Goal: Task Accomplishment & Management: Manage account settings

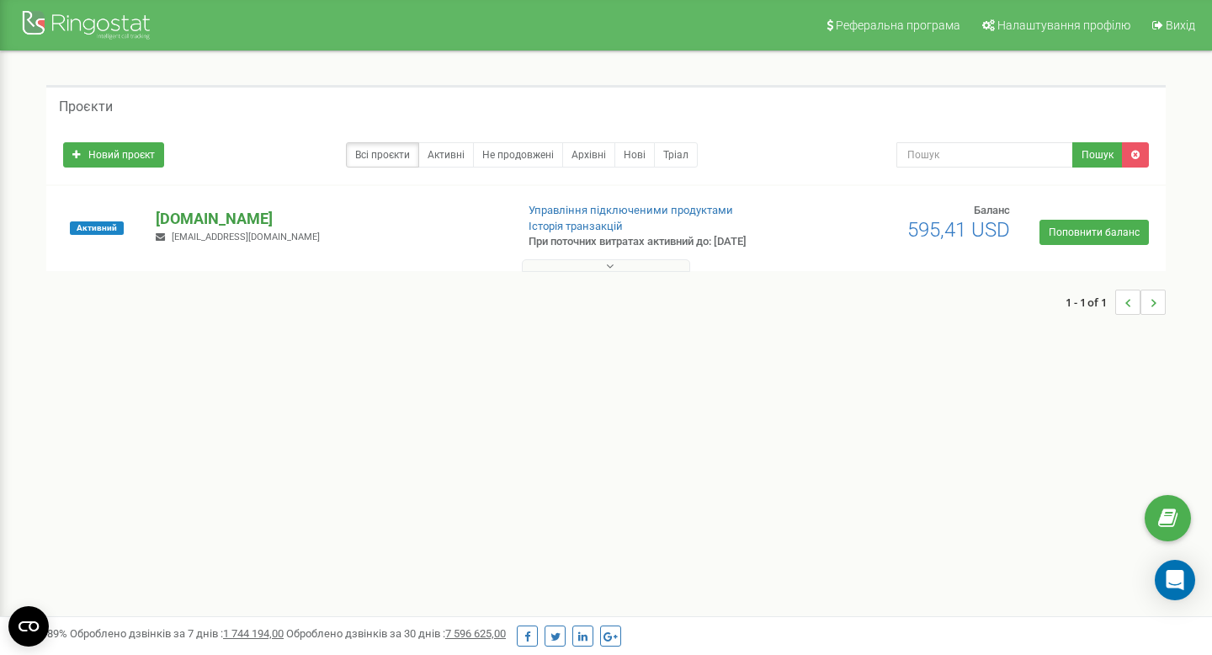
click at [217, 216] on p "[DOMAIN_NAME]" at bounding box center [328, 219] width 345 height 22
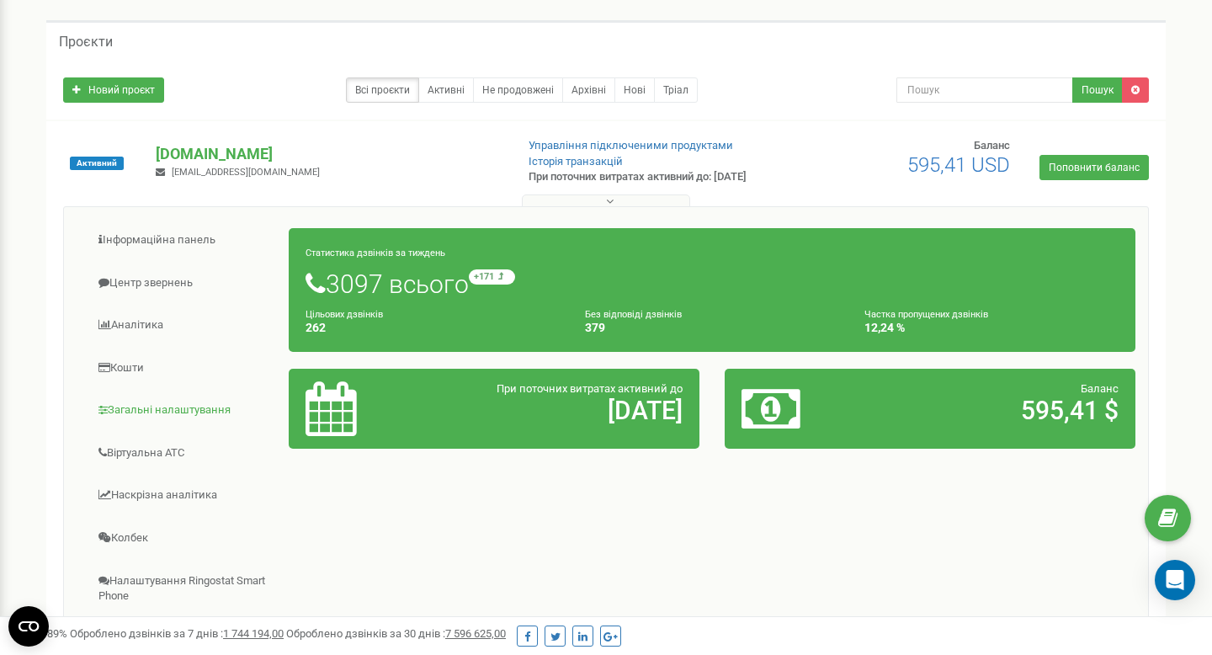
scroll to position [173, 0]
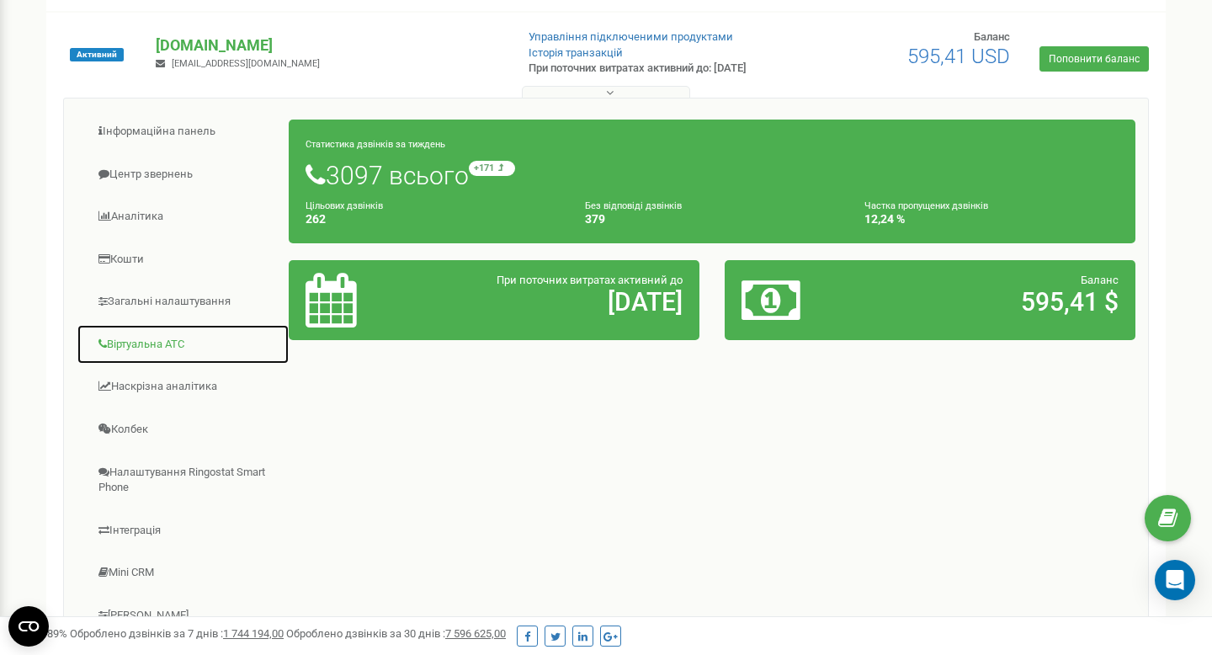
click at [146, 353] on link "Віртуальна АТС" at bounding box center [183, 344] width 213 height 41
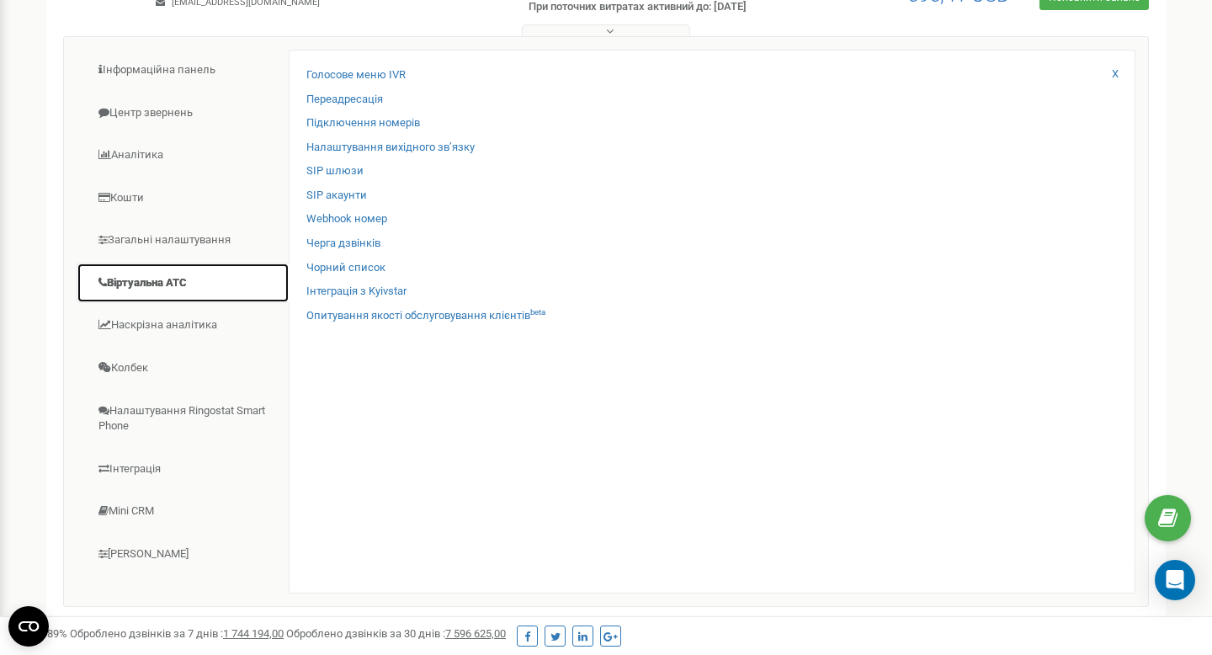
scroll to position [300, 0]
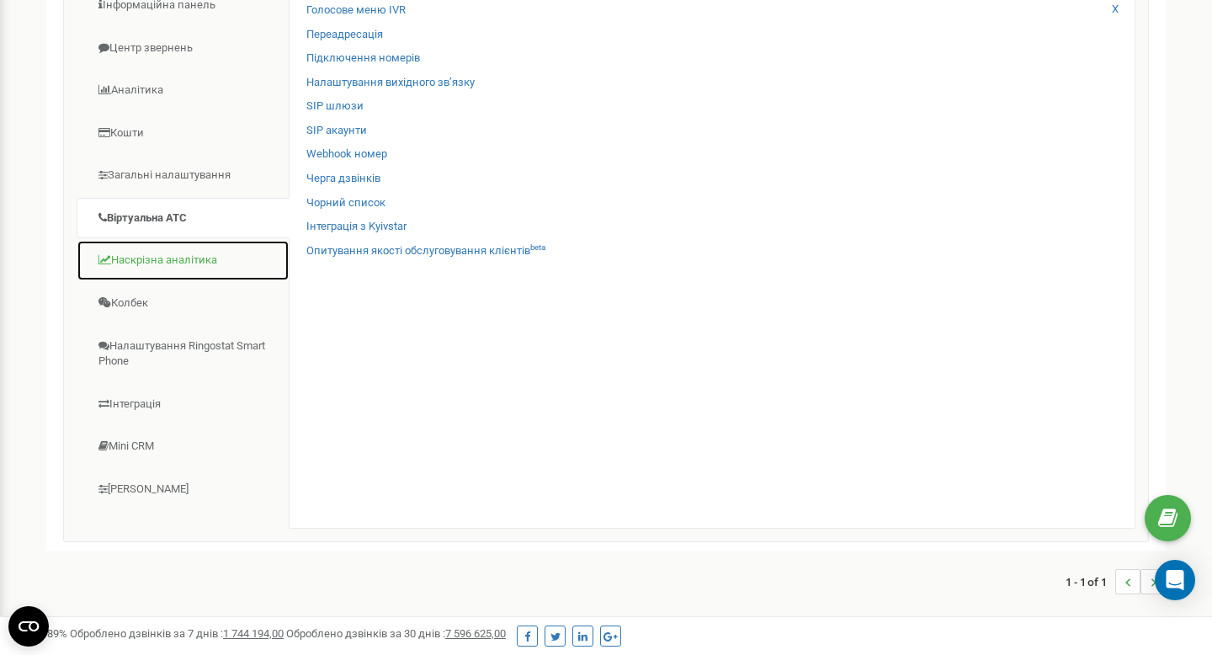
click at [165, 254] on link "Наскрізна аналітика" at bounding box center [183, 260] width 213 height 41
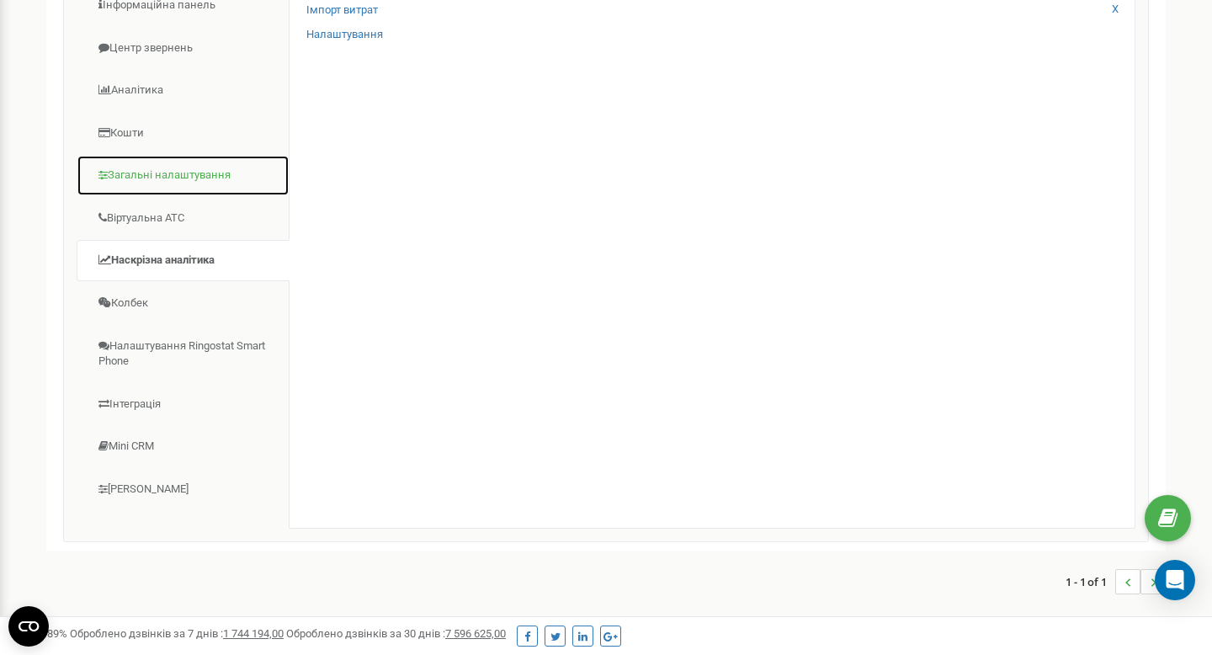
click at [167, 157] on link "Загальні налаштування" at bounding box center [183, 175] width 213 height 41
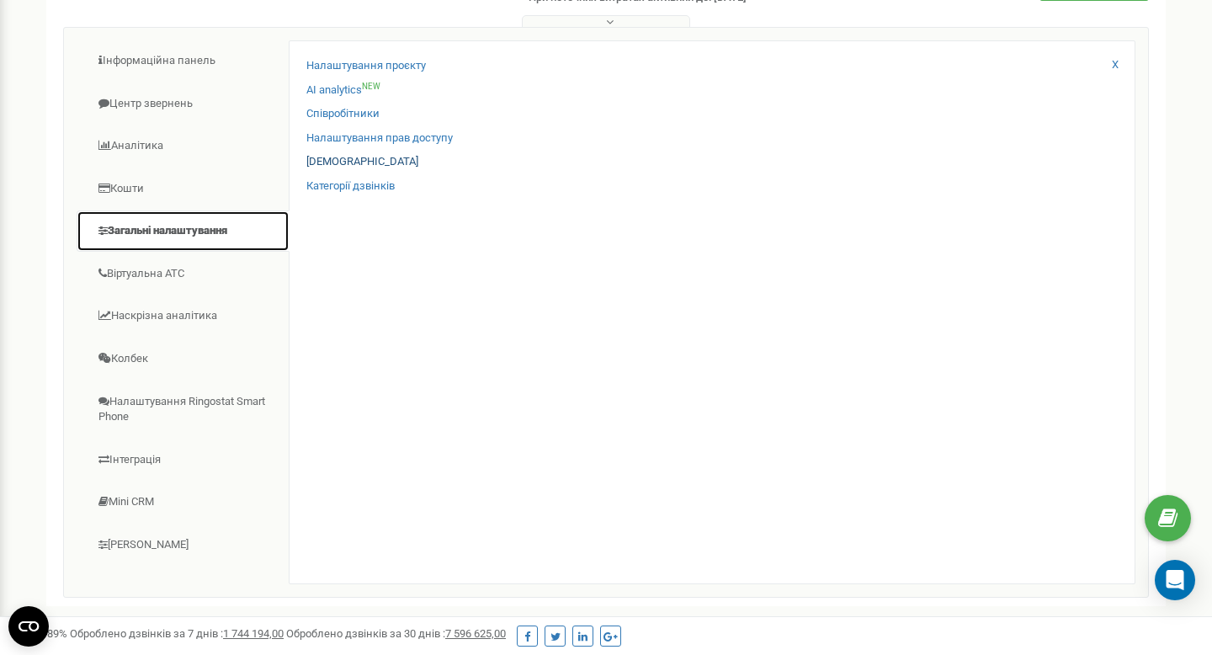
scroll to position [233, 0]
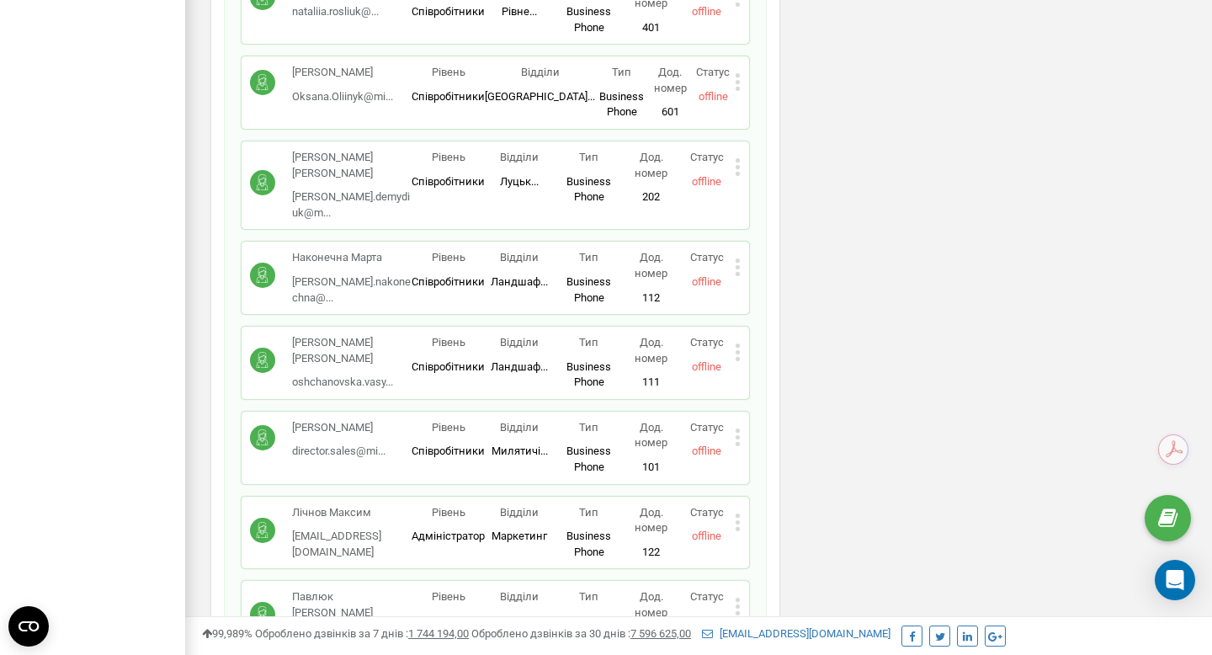
scroll to position [1222, 0]
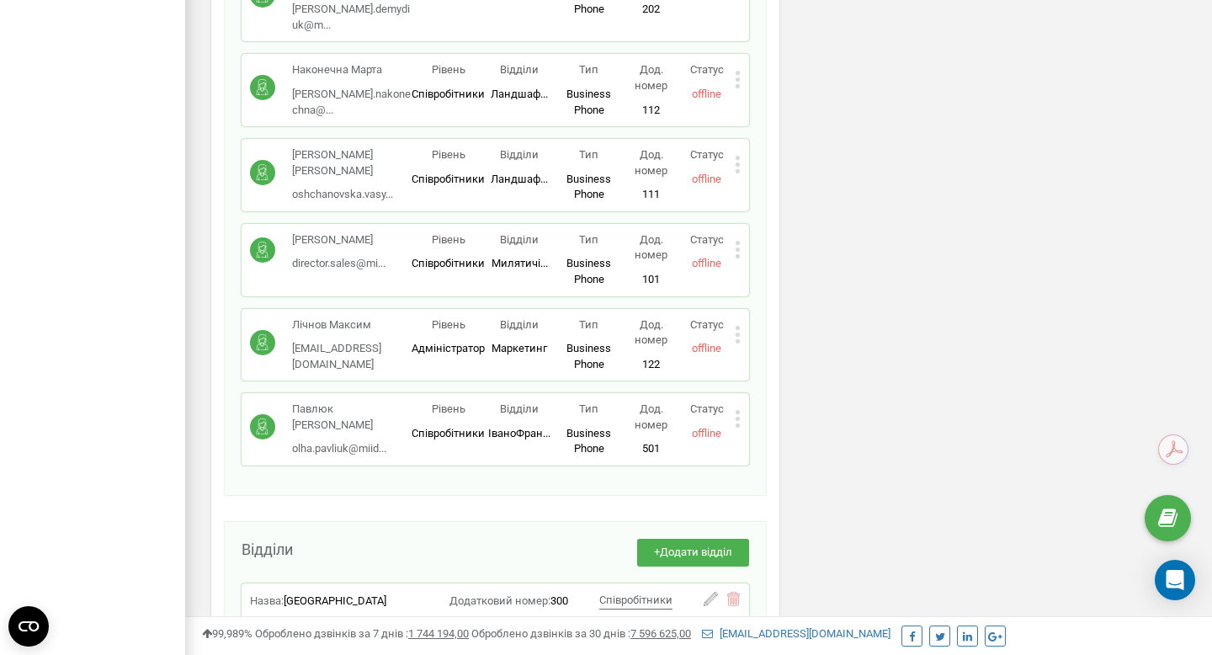
click at [738, 241] on icon at bounding box center [738, 250] width 6 height 18
click at [763, 264] on div "Редагувати" at bounding box center [819, 277] width 166 height 26
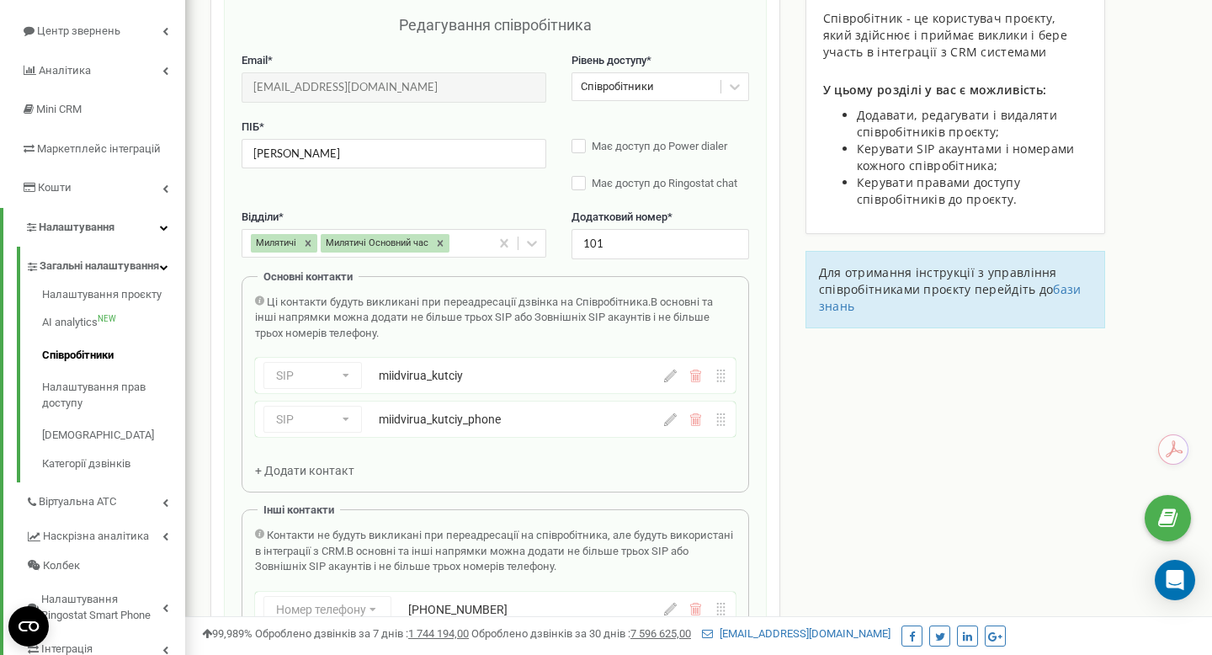
scroll to position [442, 0]
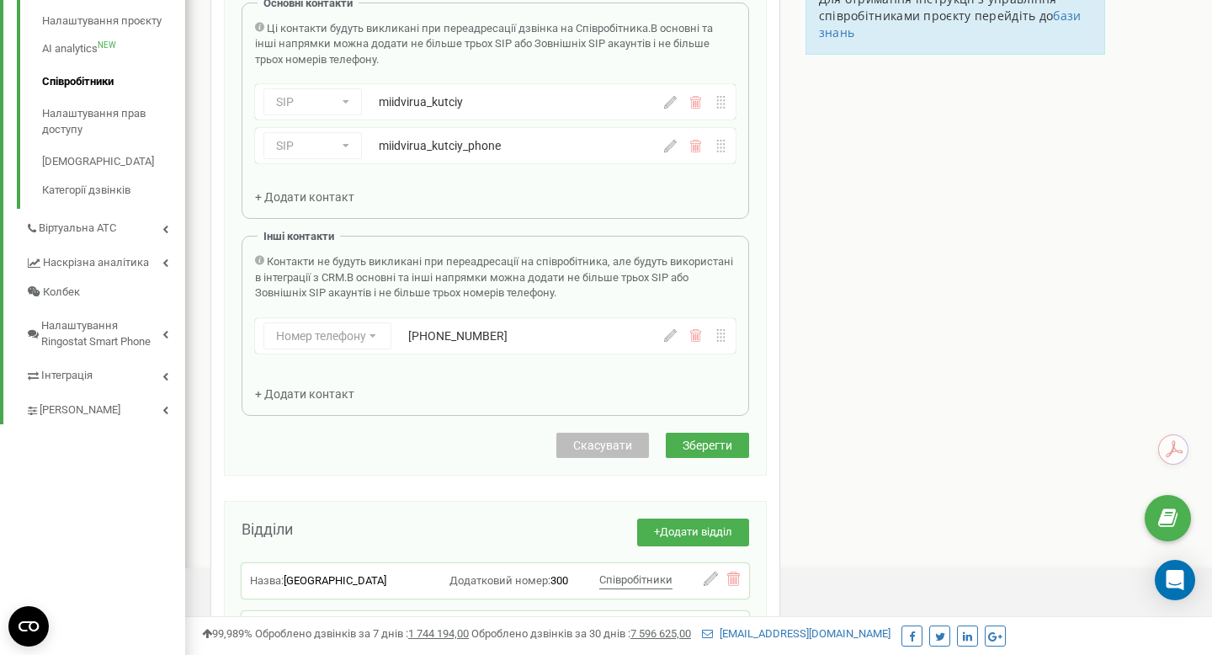
click at [626, 451] on span "Скасувати" at bounding box center [602, 445] width 59 height 13
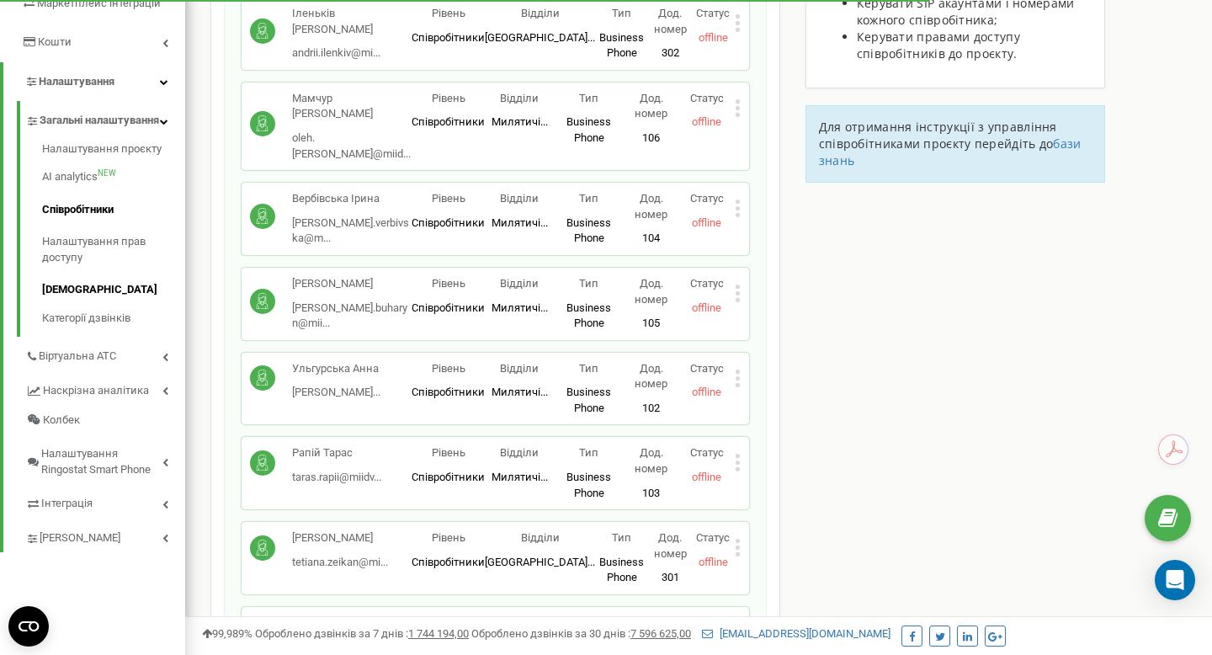
scroll to position [234, 0]
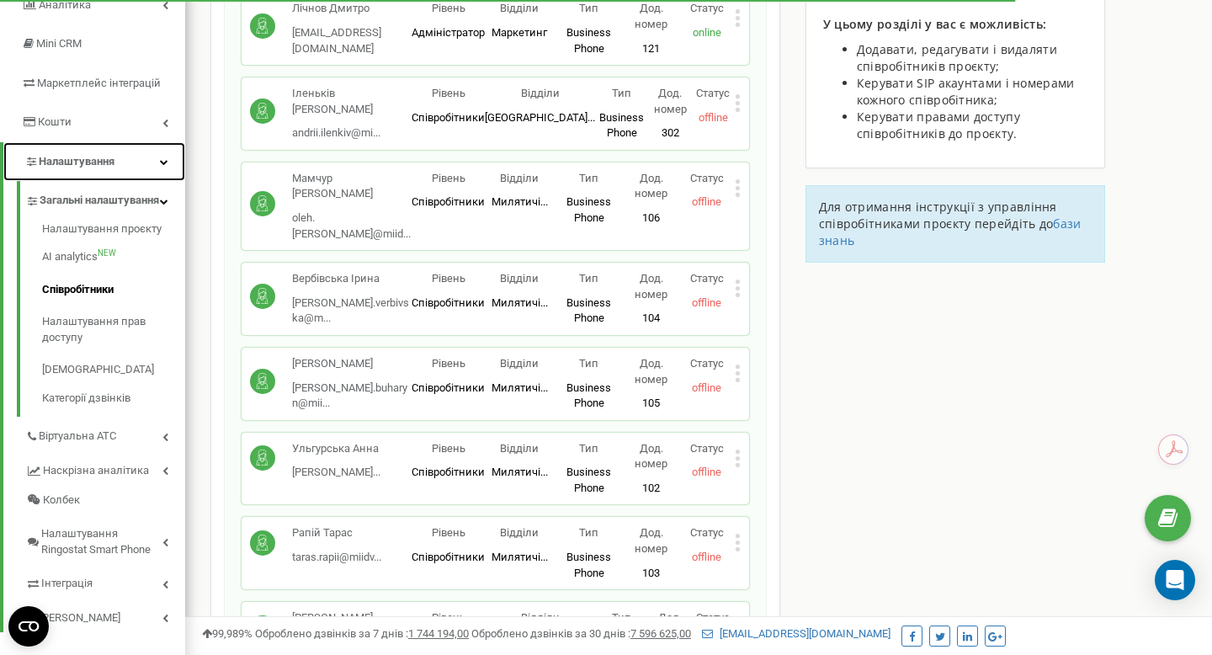
click at [121, 155] on link "Налаштування" at bounding box center [94, 162] width 182 height 40
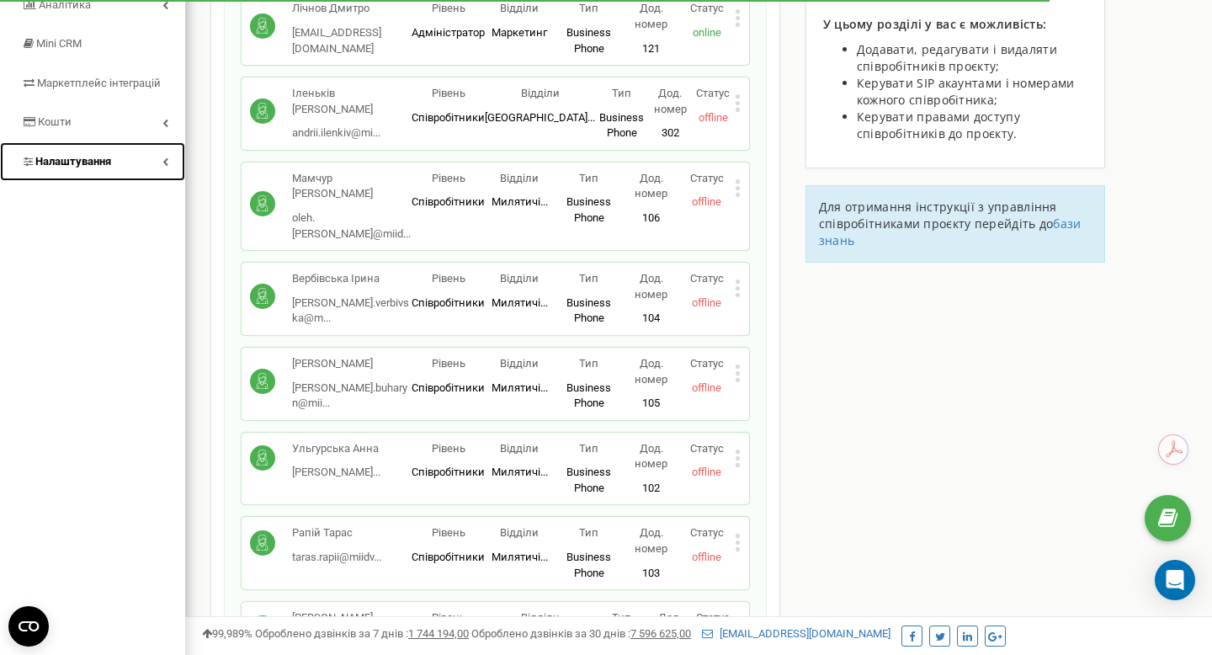
click at [121, 158] on link "Налаштування" at bounding box center [92, 162] width 185 height 40
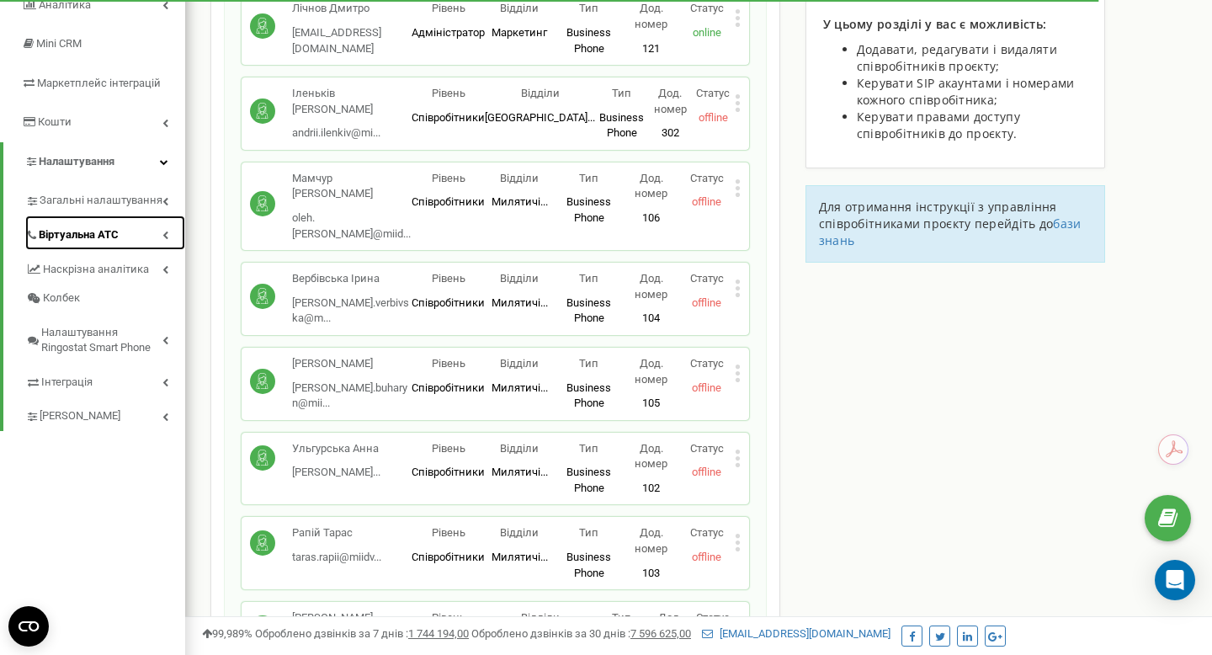
click at [136, 231] on link "Віртуальна АТС" at bounding box center [105, 233] width 160 height 35
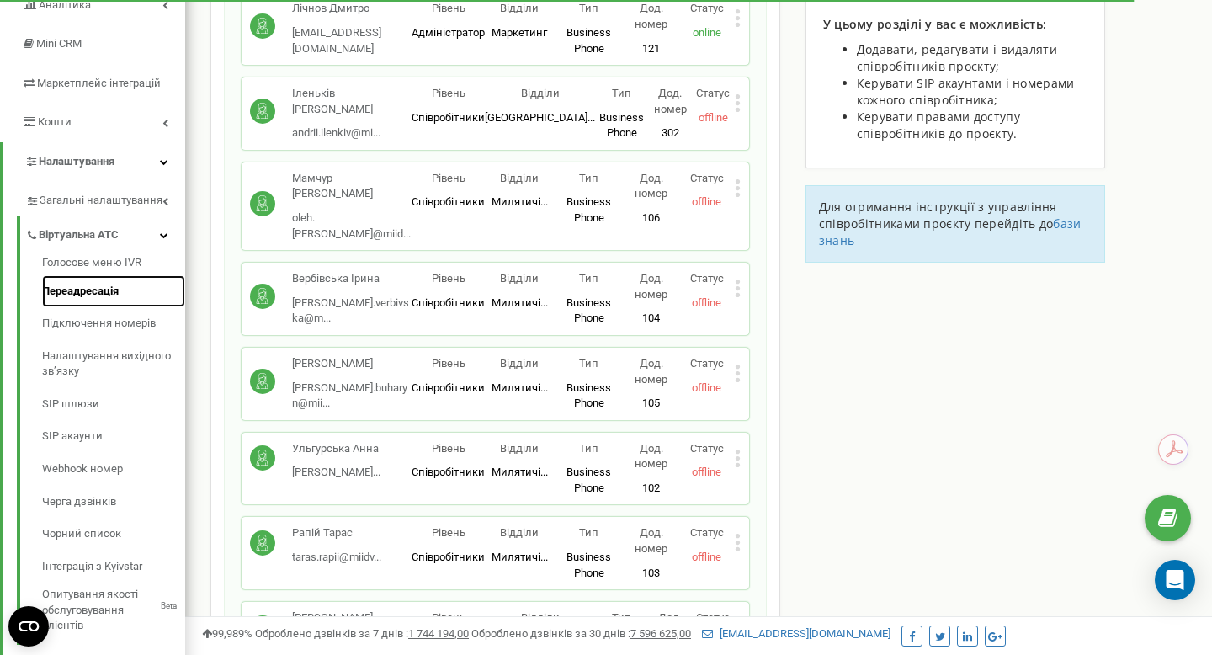
click at [101, 294] on link "Переадресація" at bounding box center [113, 291] width 143 height 33
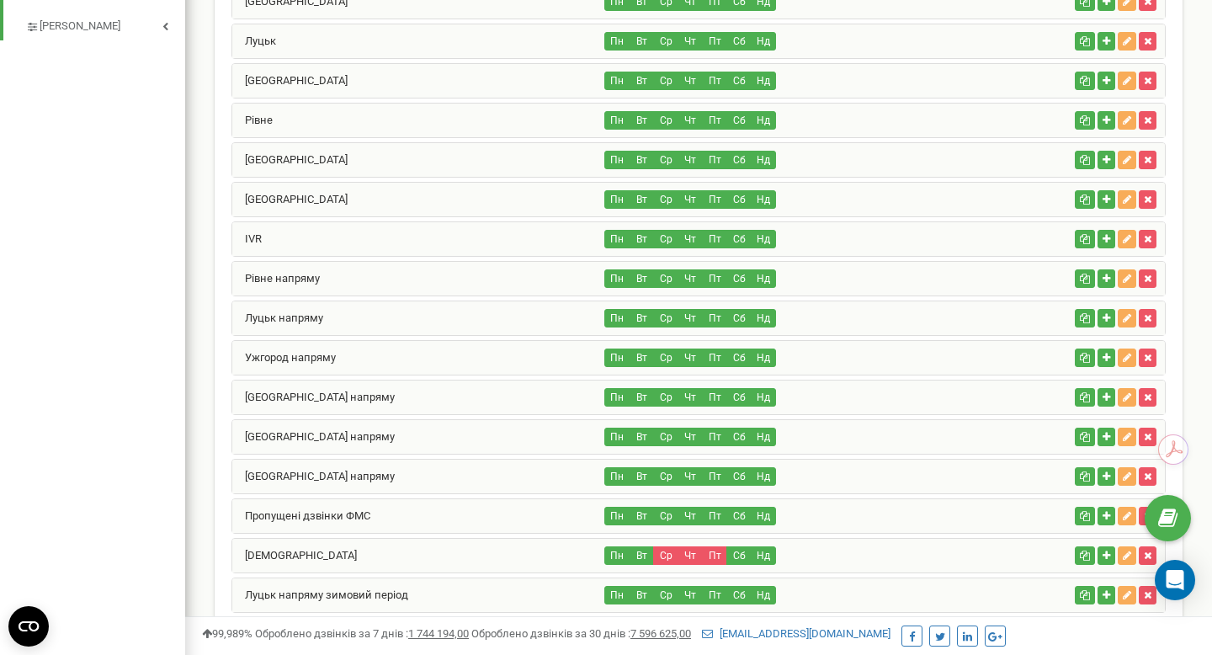
scroll to position [1070, 0]
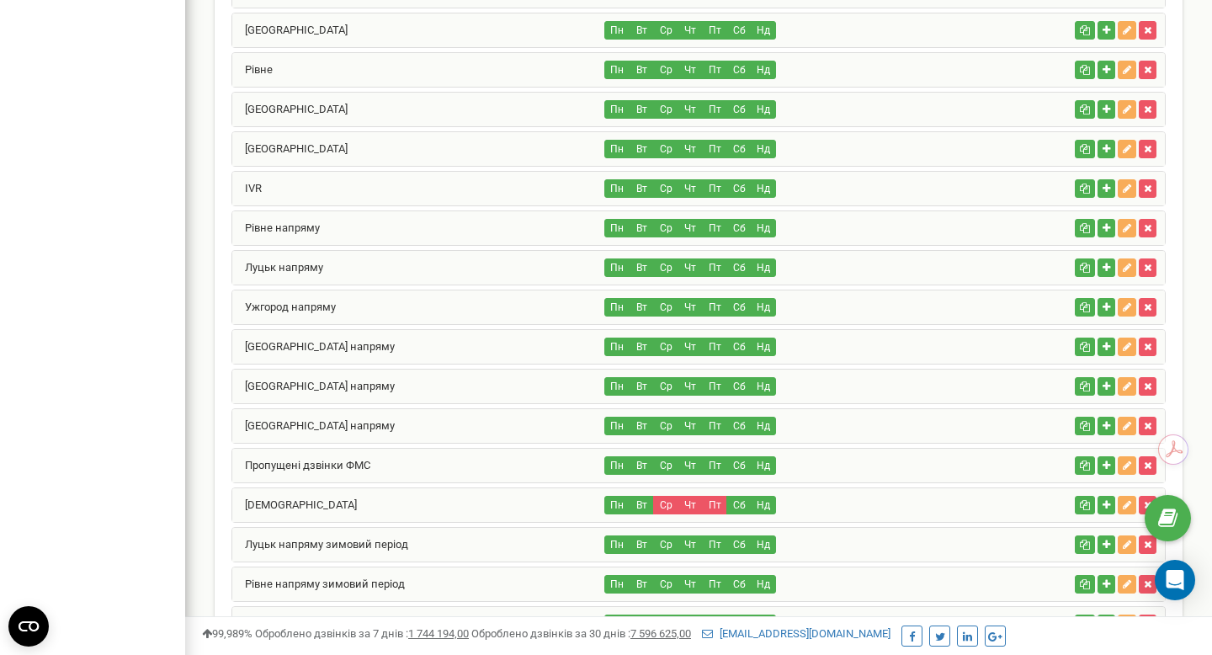
click at [429, 232] on div "Рівне напряму" at bounding box center [418, 228] width 373 height 34
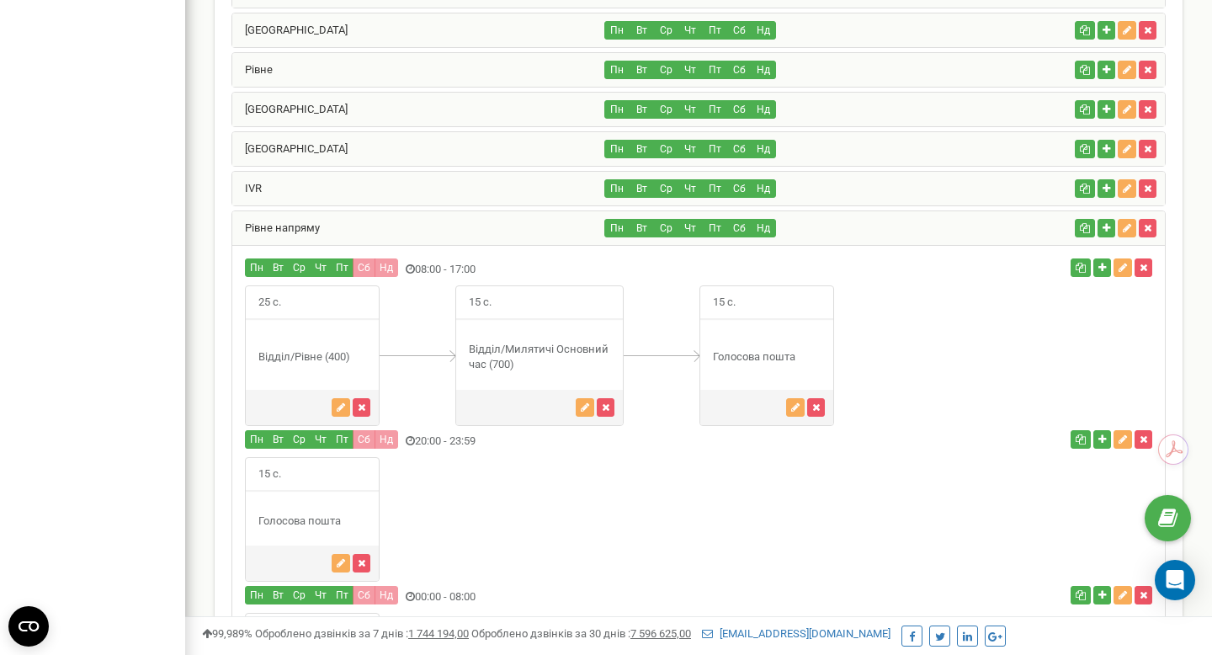
click at [429, 232] on div "Рівне напряму" at bounding box center [418, 228] width 373 height 34
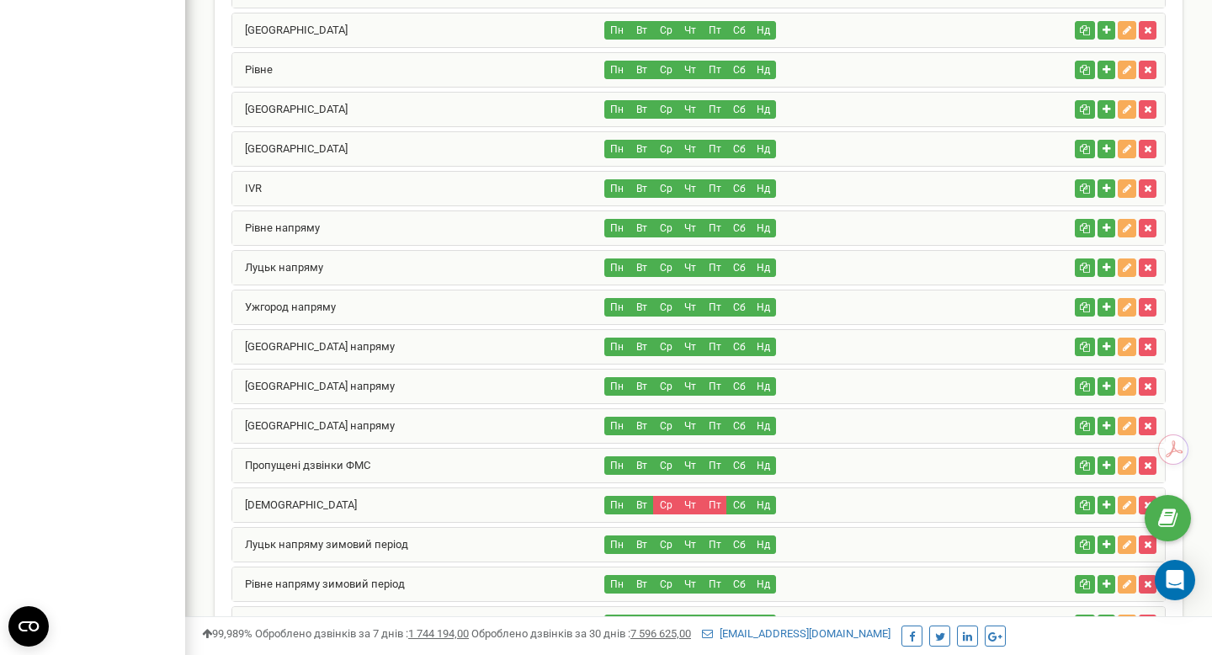
click at [418, 265] on div "Луцьк напряму" at bounding box center [418, 268] width 373 height 34
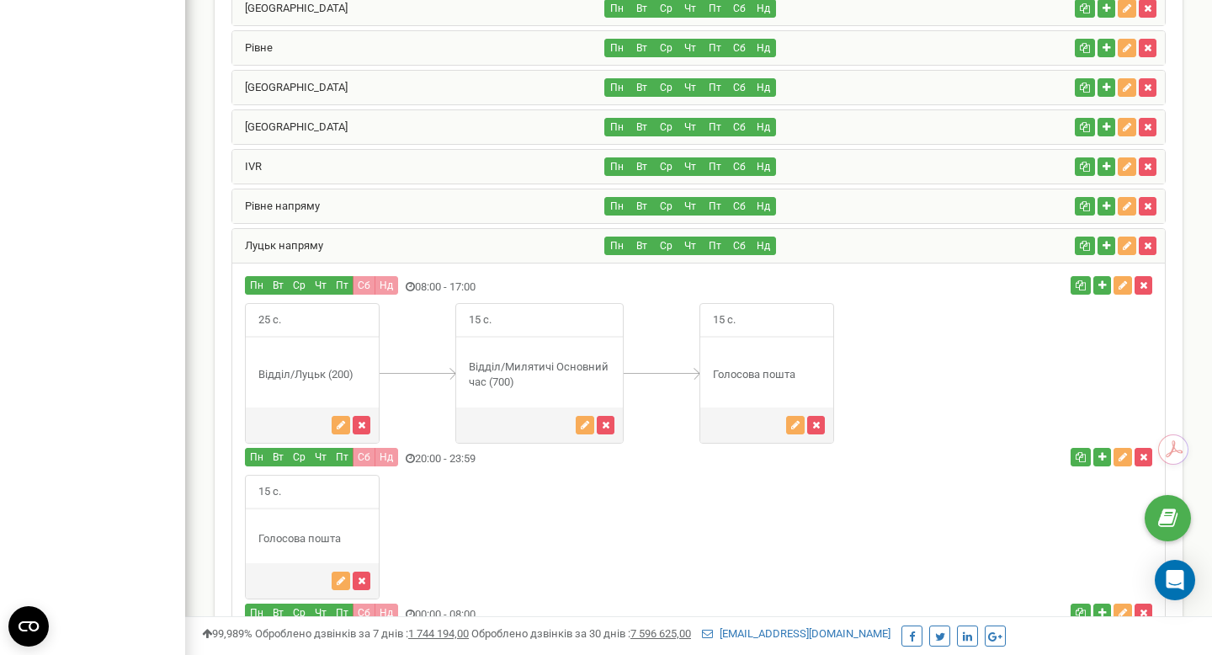
scroll to position [1094, 0]
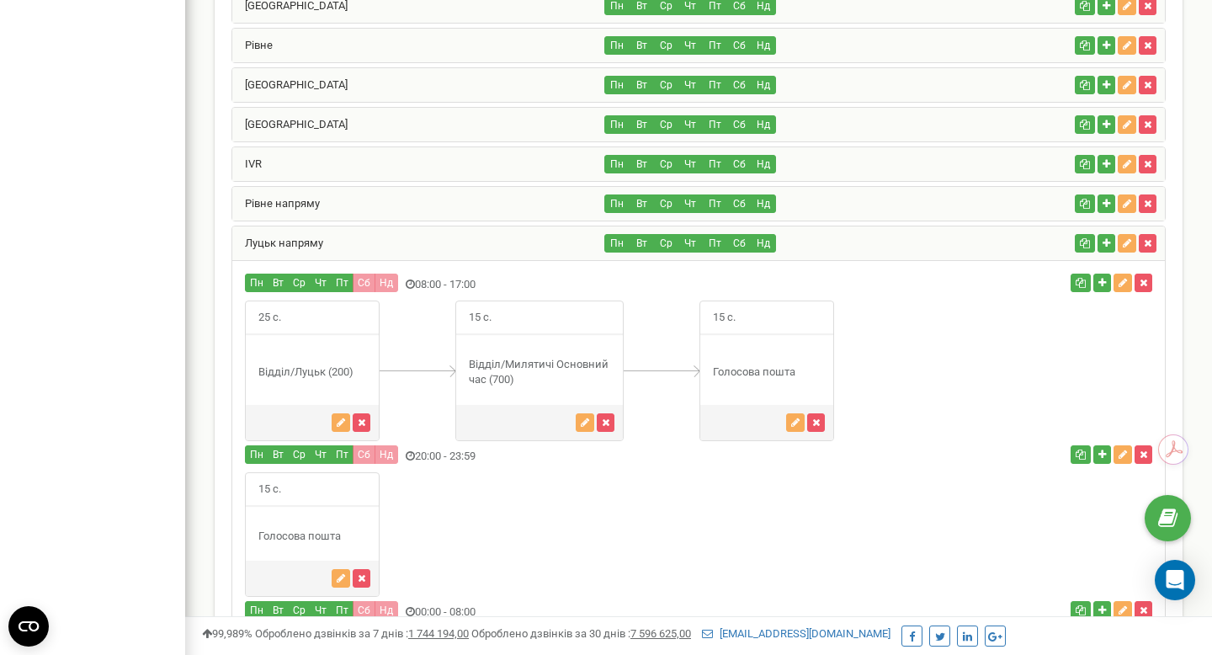
click at [432, 240] on div "Луцьк напряму" at bounding box center [418, 243] width 373 height 34
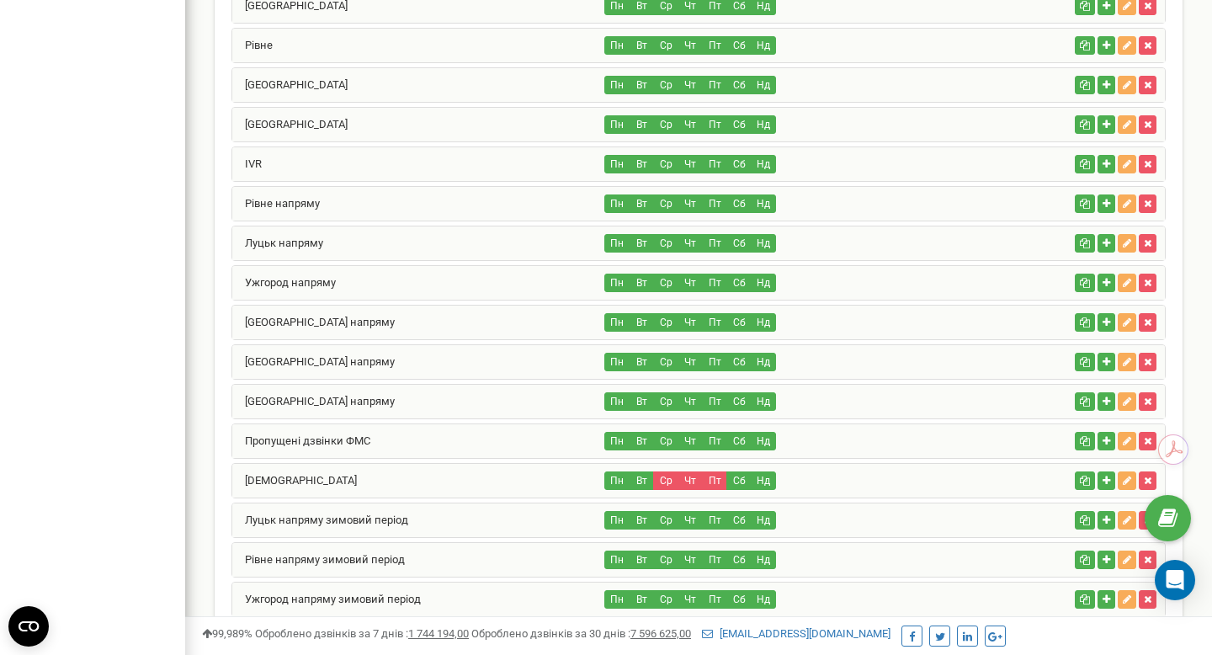
click at [412, 285] on div "Ужгород напряму" at bounding box center [418, 283] width 373 height 34
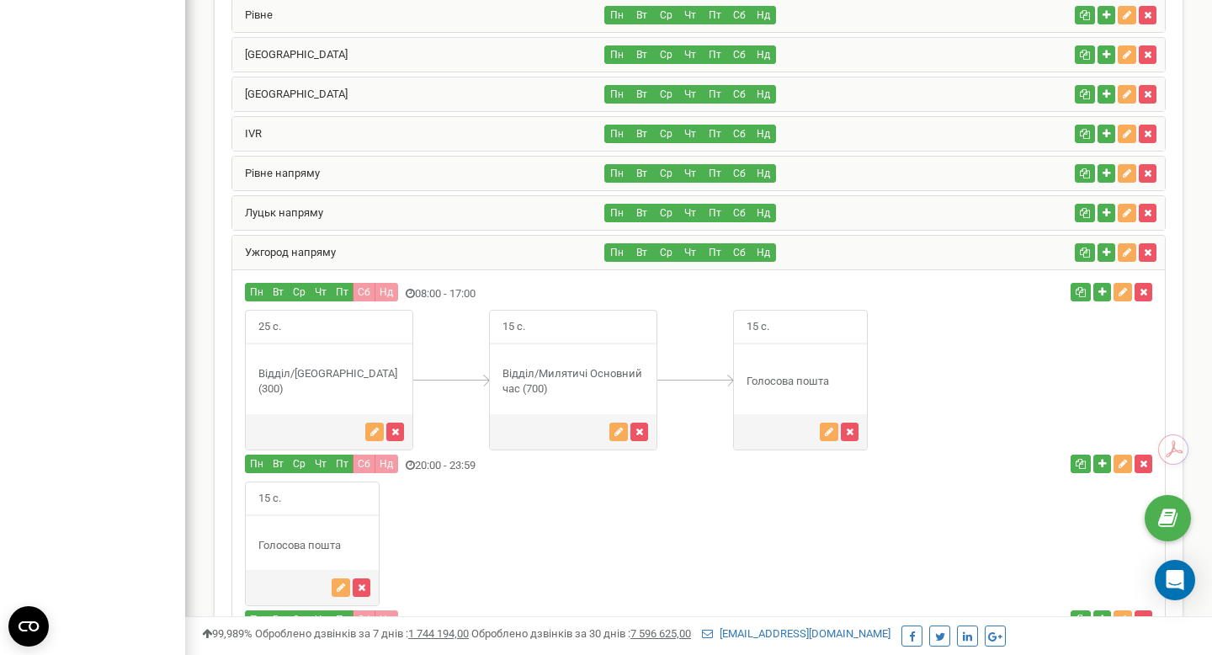
scroll to position [1145, 0]
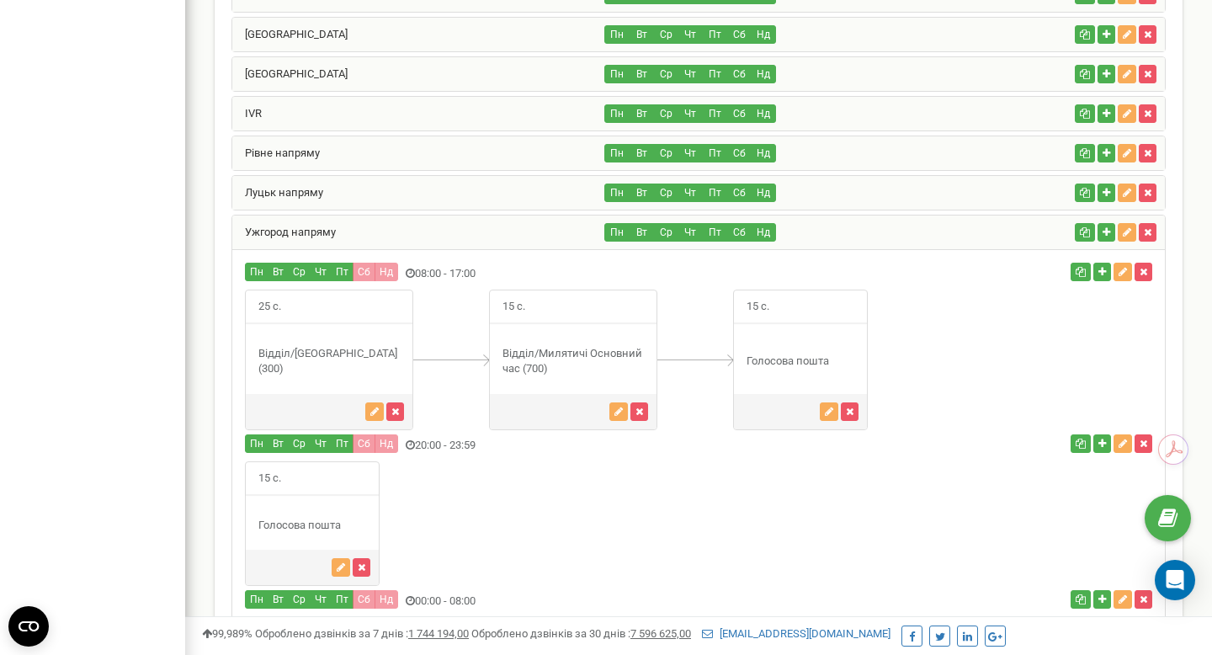
click at [434, 231] on div "Ужгород напряму" at bounding box center [418, 233] width 373 height 34
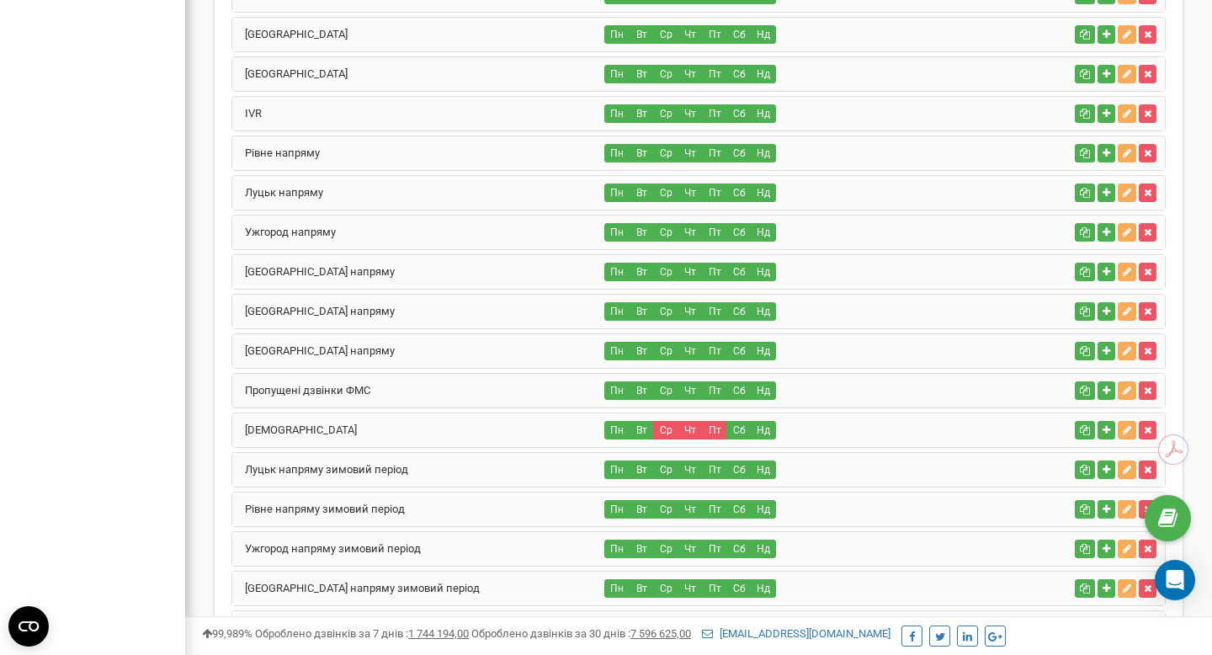
click at [420, 269] on div "[GEOGRAPHIC_DATA] напряму" at bounding box center [418, 272] width 373 height 34
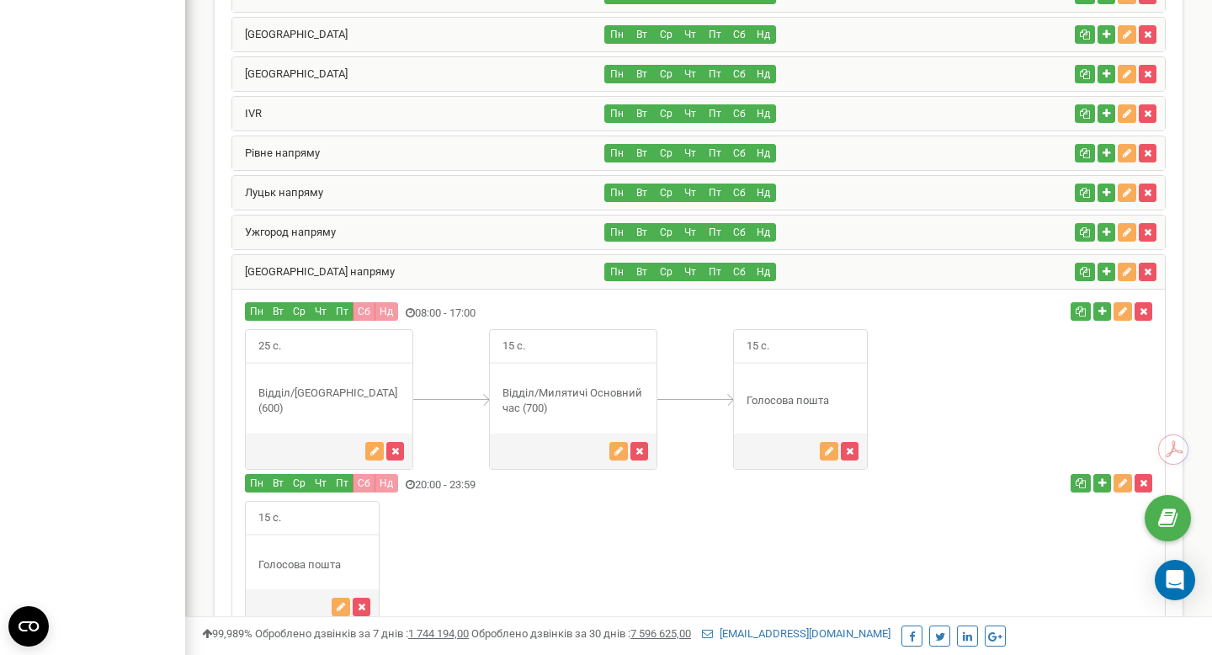
click at [423, 276] on div "[GEOGRAPHIC_DATA] напряму" at bounding box center [418, 272] width 373 height 34
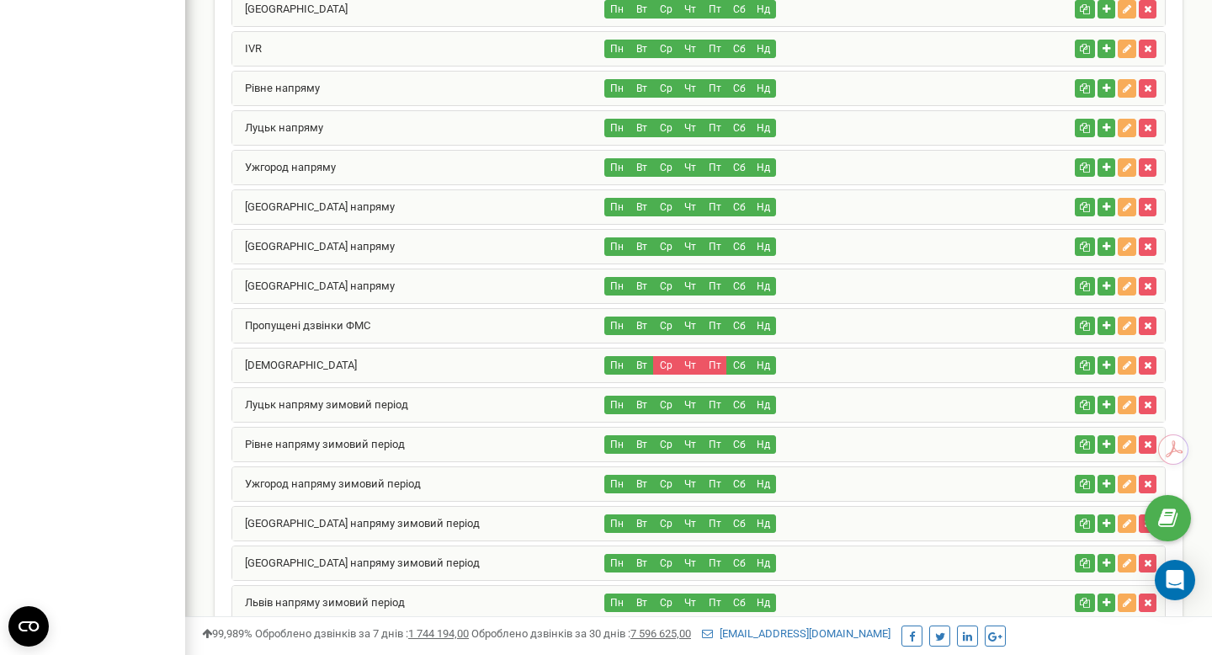
scroll to position [1222, 0]
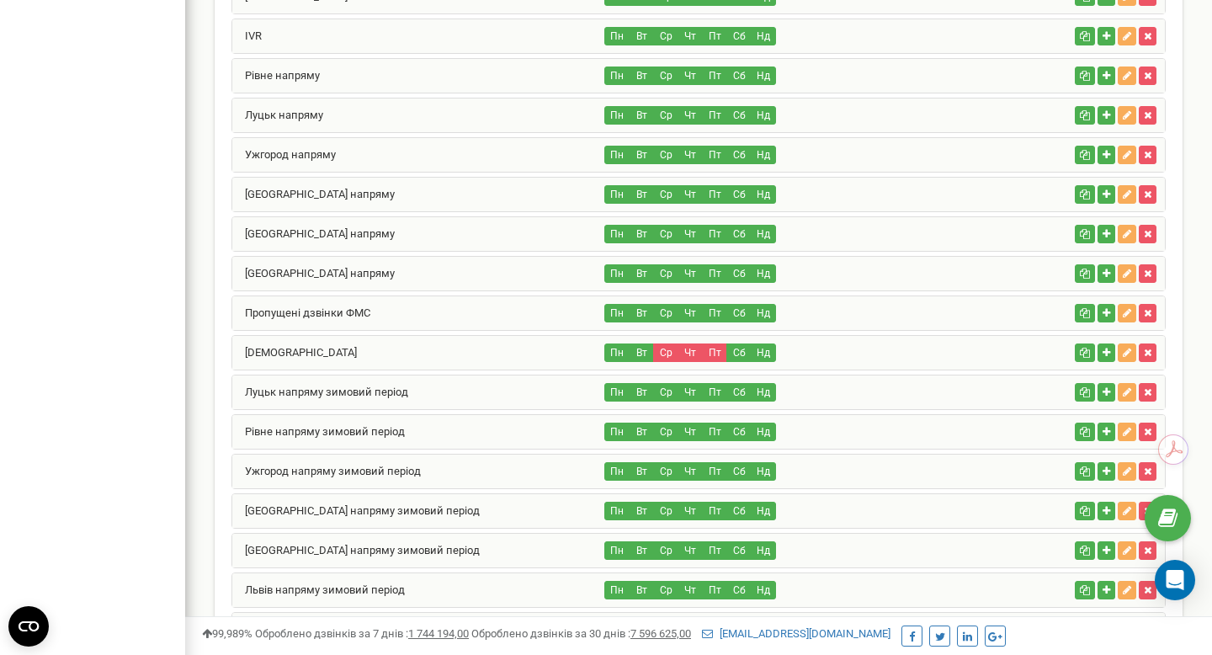
click at [433, 229] on div "[GEOGRAPHIC_DATA] напряму" at bounding box center [418, 234] width 373 height 34
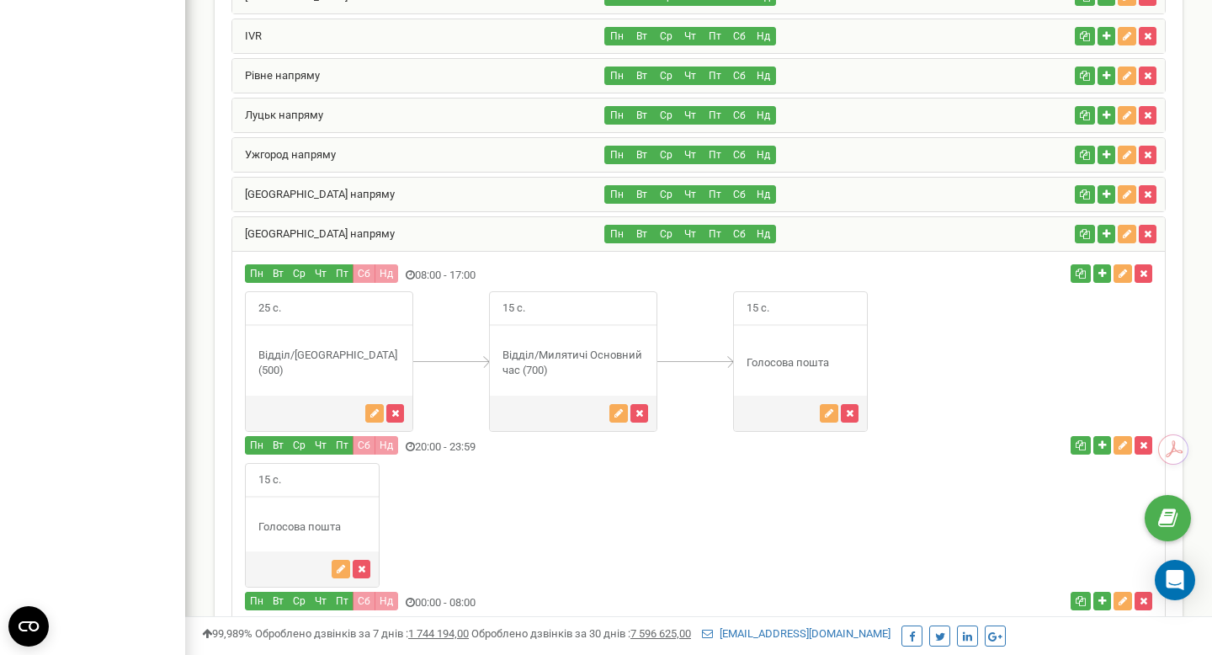
click at [433, 230] on div "[GEOGRAPHIC_DATA] напряму" at bounding box center [418, 234] width 373 height 34
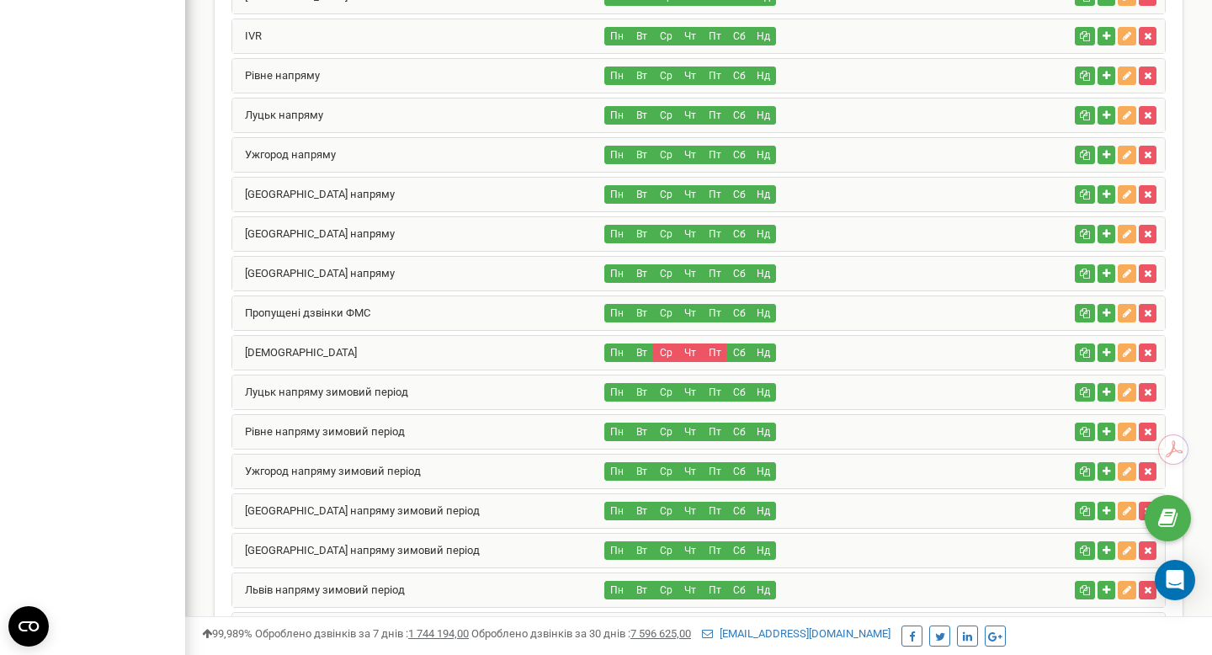
click at [423, 258] on div "[GEOGRAPHIC_DATA] напряму" at bounding box center [418, 274] width 373 height 34
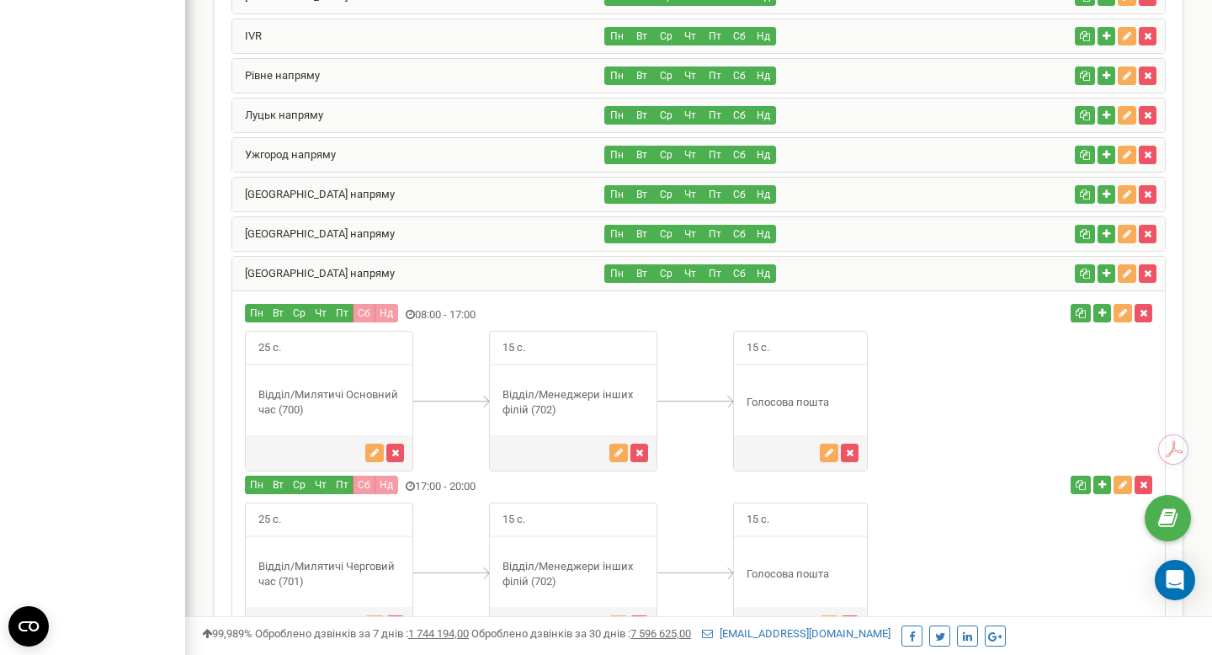
click at [418, 278] on div "[GEOGRAPHIC_DATA] напряму" at bounding box center [418, 274] width 373 height 34
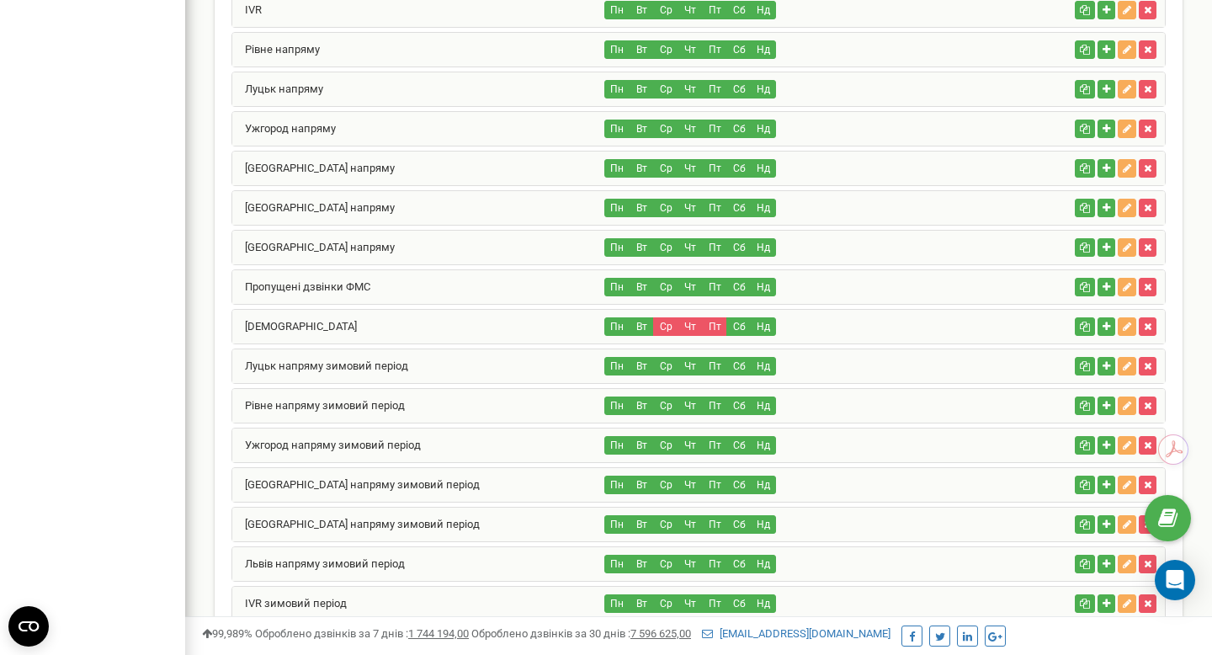
scroll to position [1284, 0]
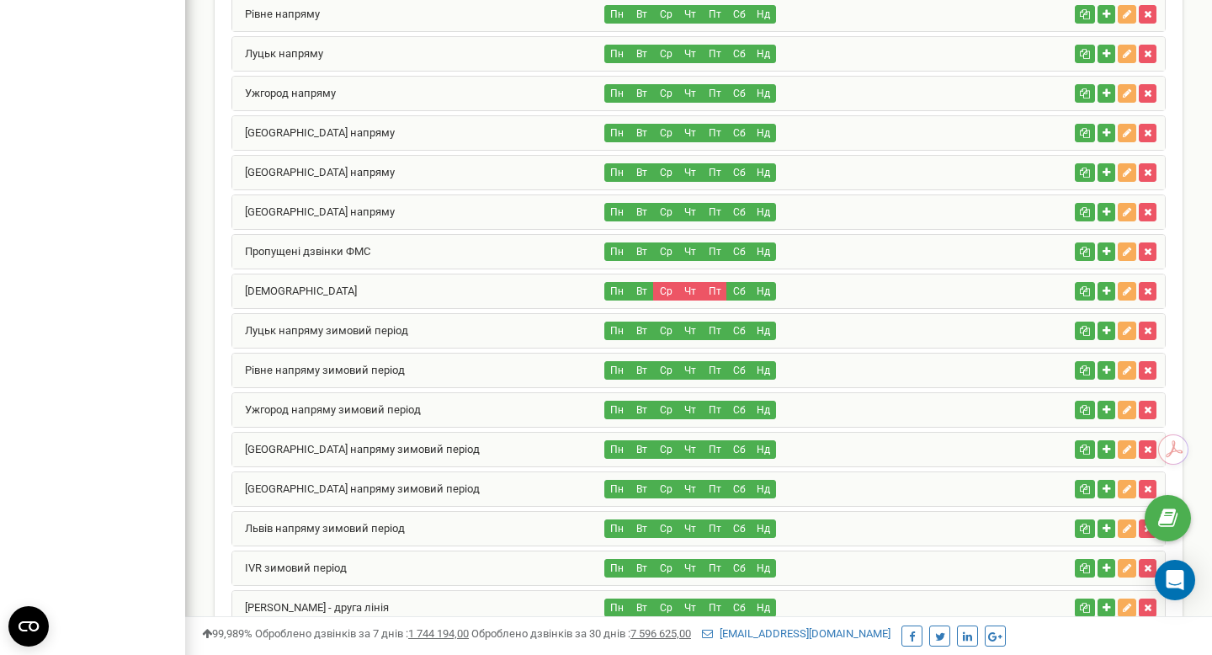
click at [434, 211] on div "[GEOGRAPHIC_DATA] напряму" at bounding box center [418, 212] width 373 height 34
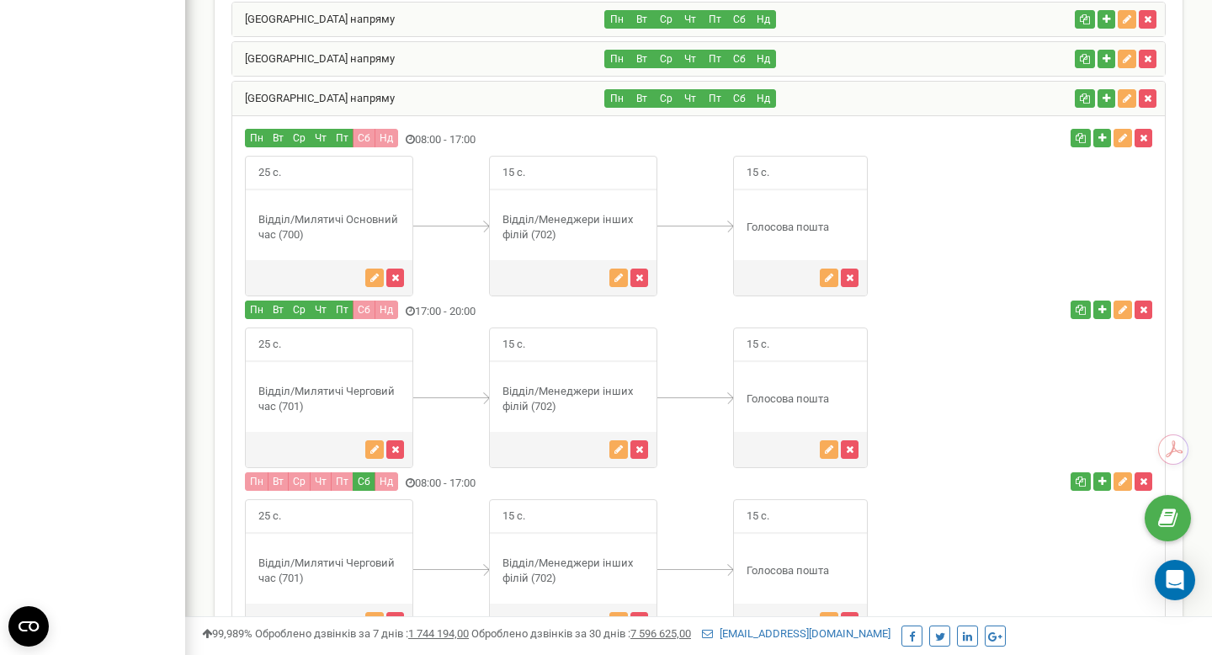
scroll to position [1377, 0]
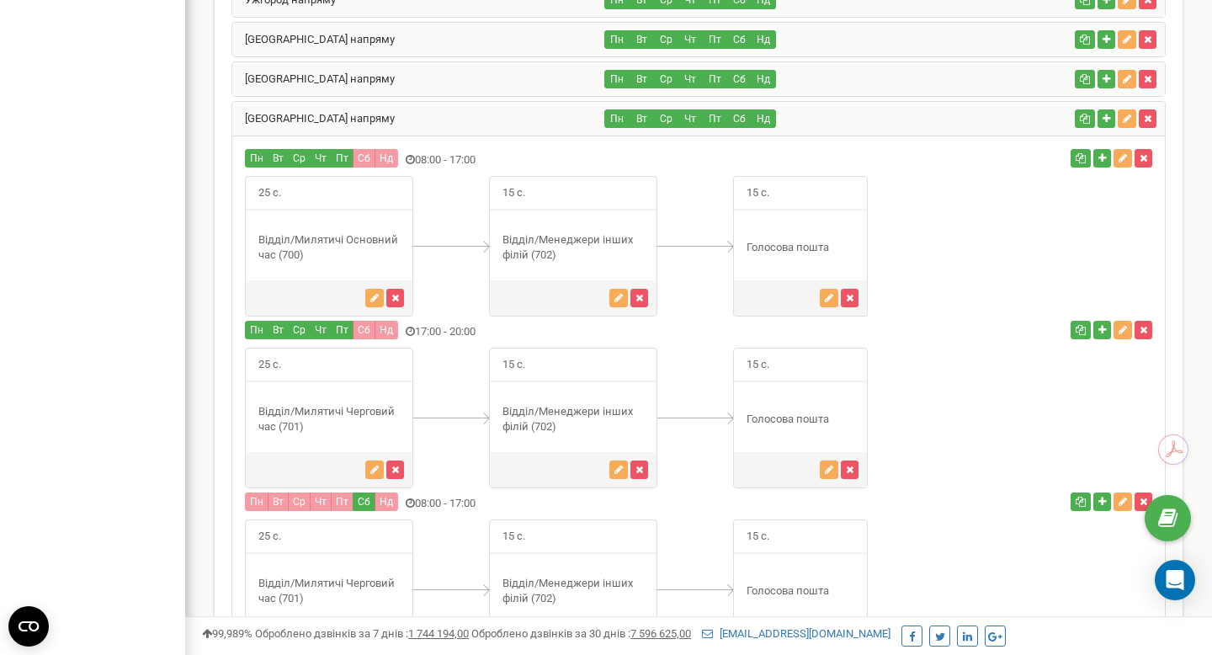
click at [451, 125] on div "[GEOGRAPHIC_DATA] напряму" at bounding box center [418, 119] width 373 height 34
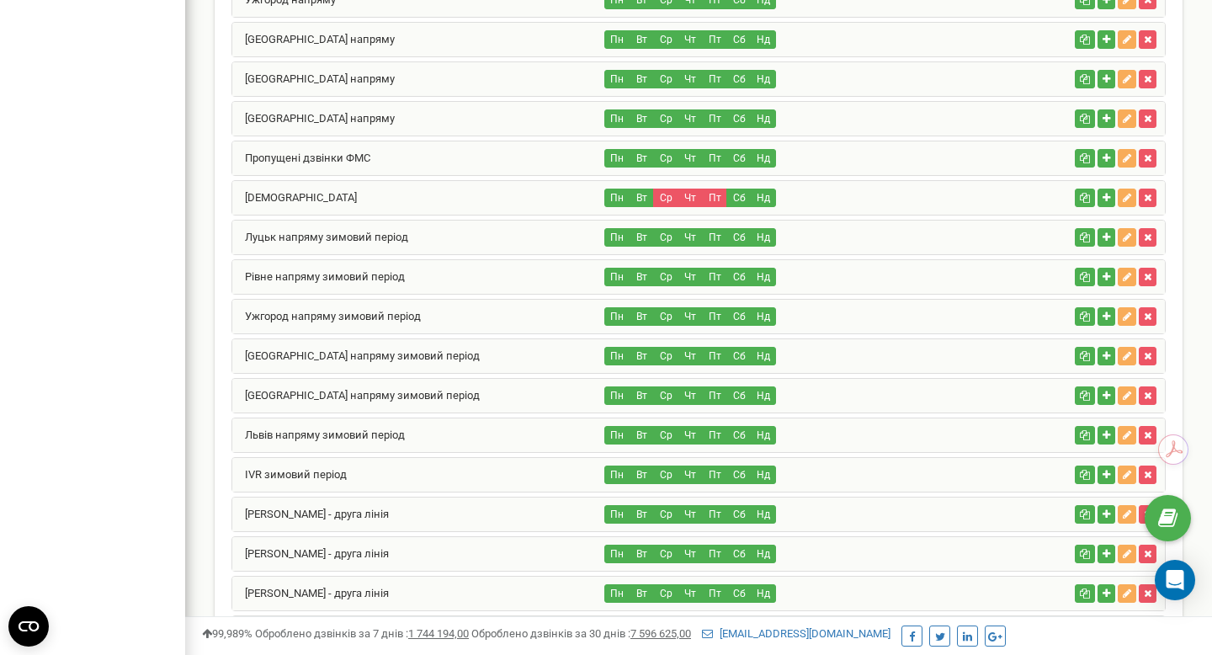
click at [450, 127] on div "[GEOGRAPHIC_DATA] напряму" at bounding box center [418, 119] width 373 height 34
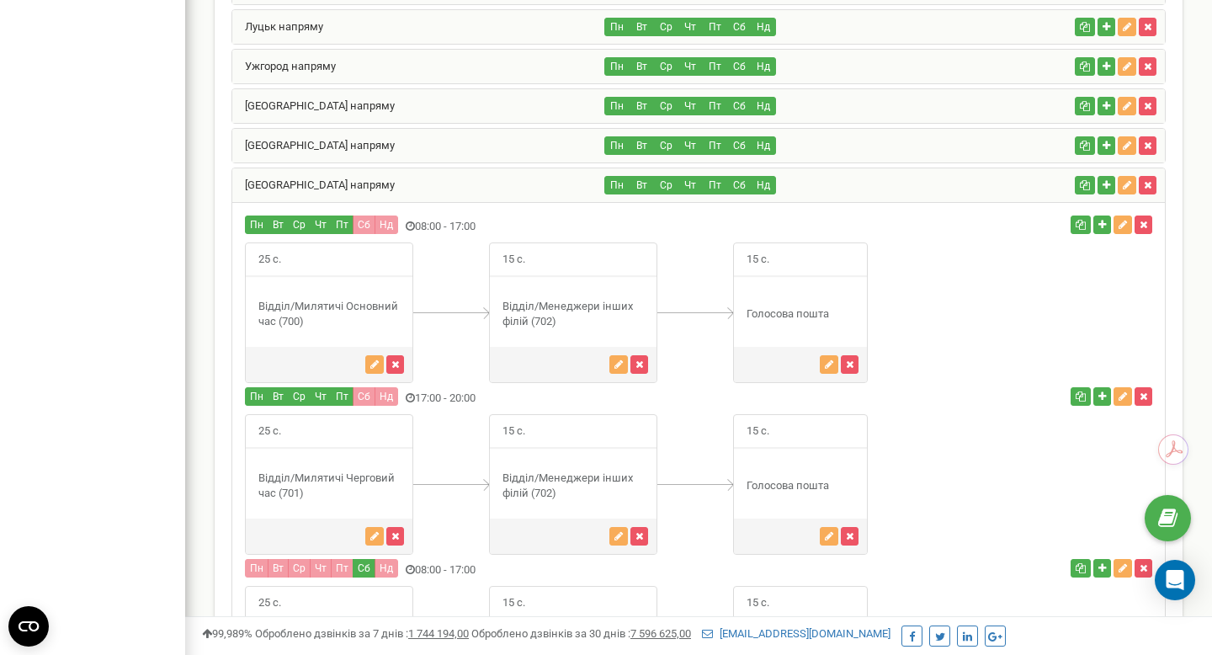
scroll to position [1297, 0]
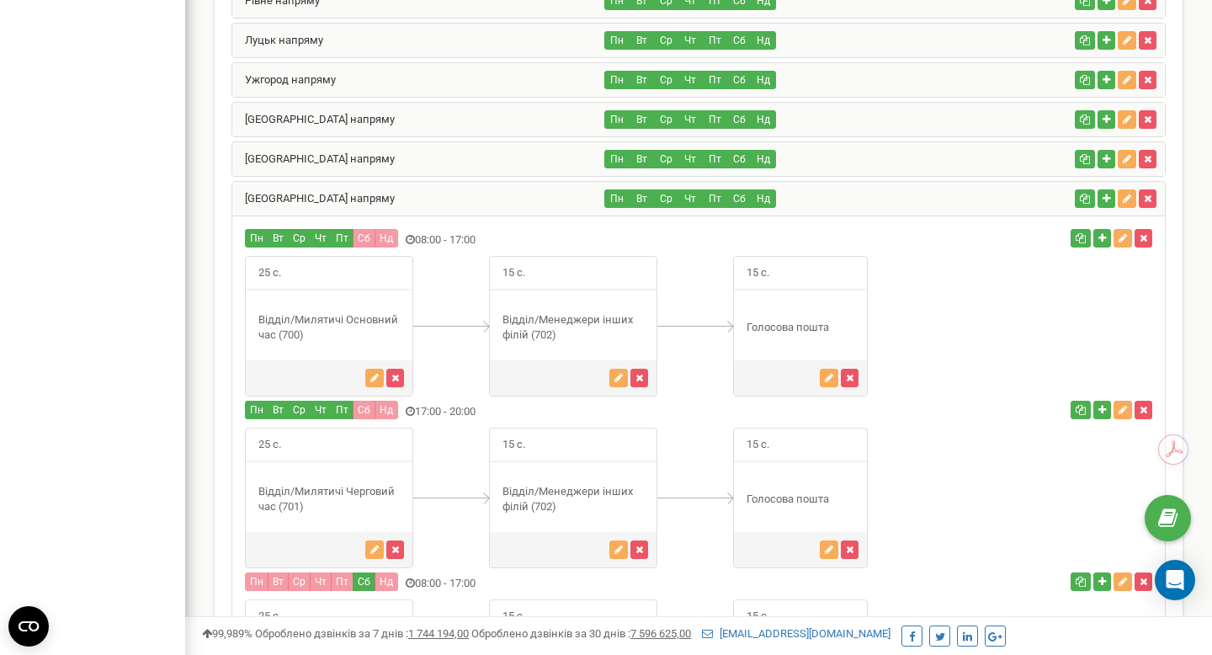
click at [445, 173] on div "[GEOGRAPHIC_DATA] напряму" at bounding box center [418, 159] width 373 height 34
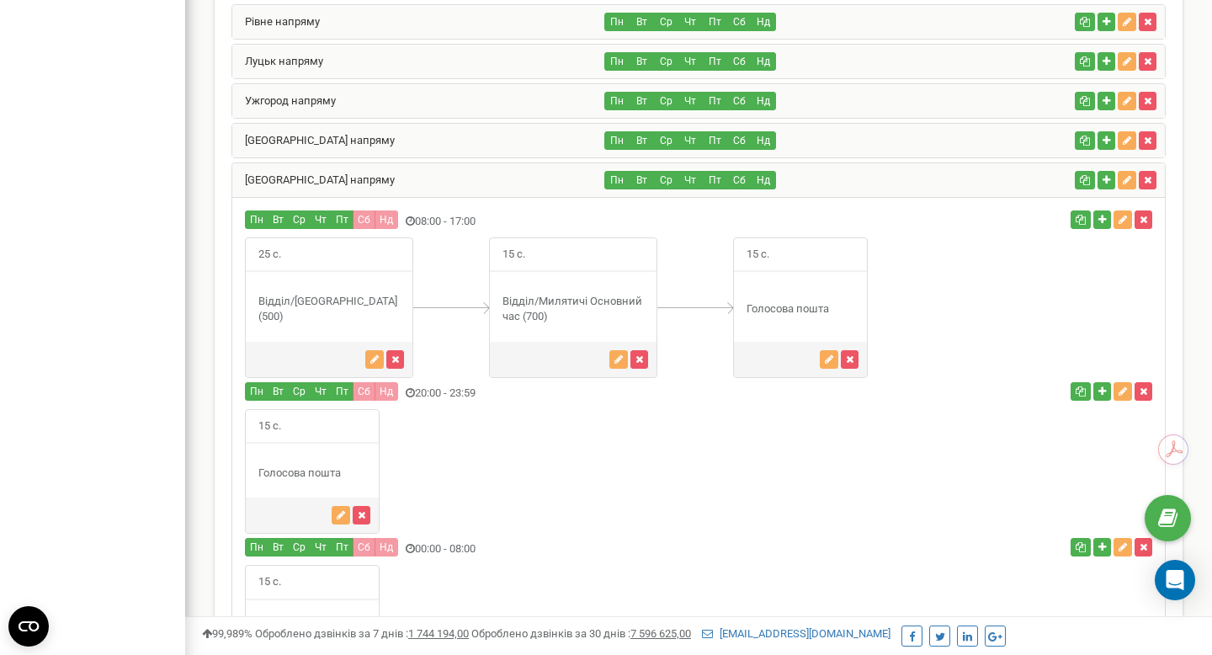
click at [446, 140] on div "[GEOGRAPHIC_DATA] напряму" at bounding box center [418, 141] width 373 height 34
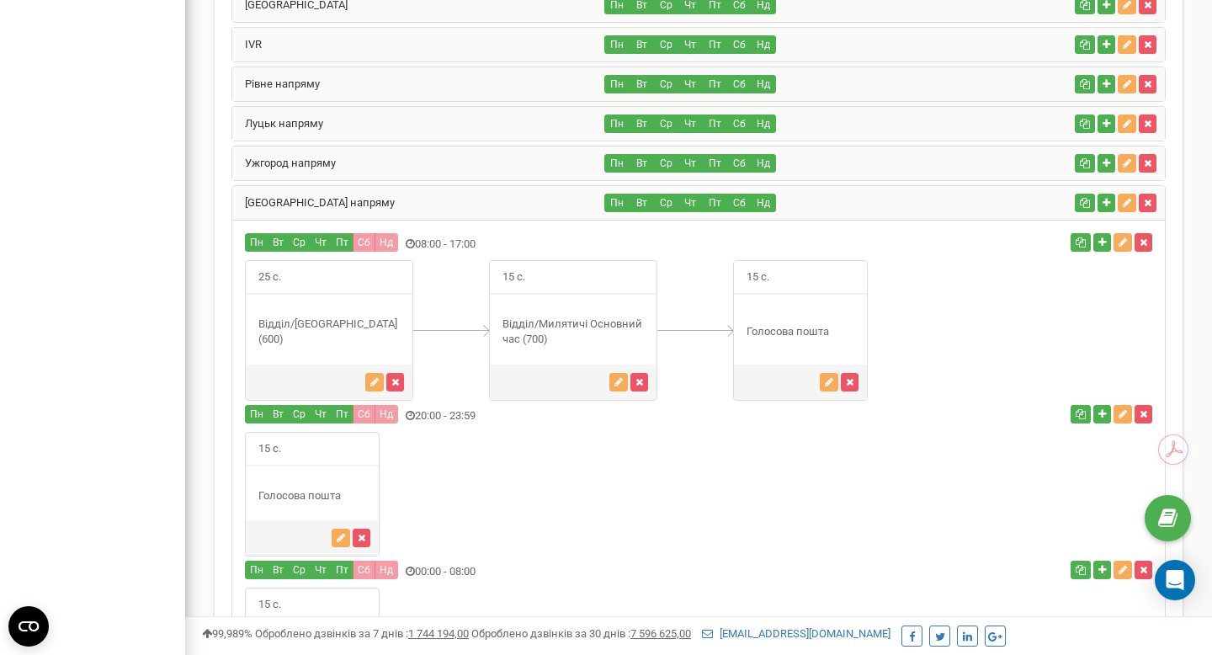
scroll to position [1210, 0]
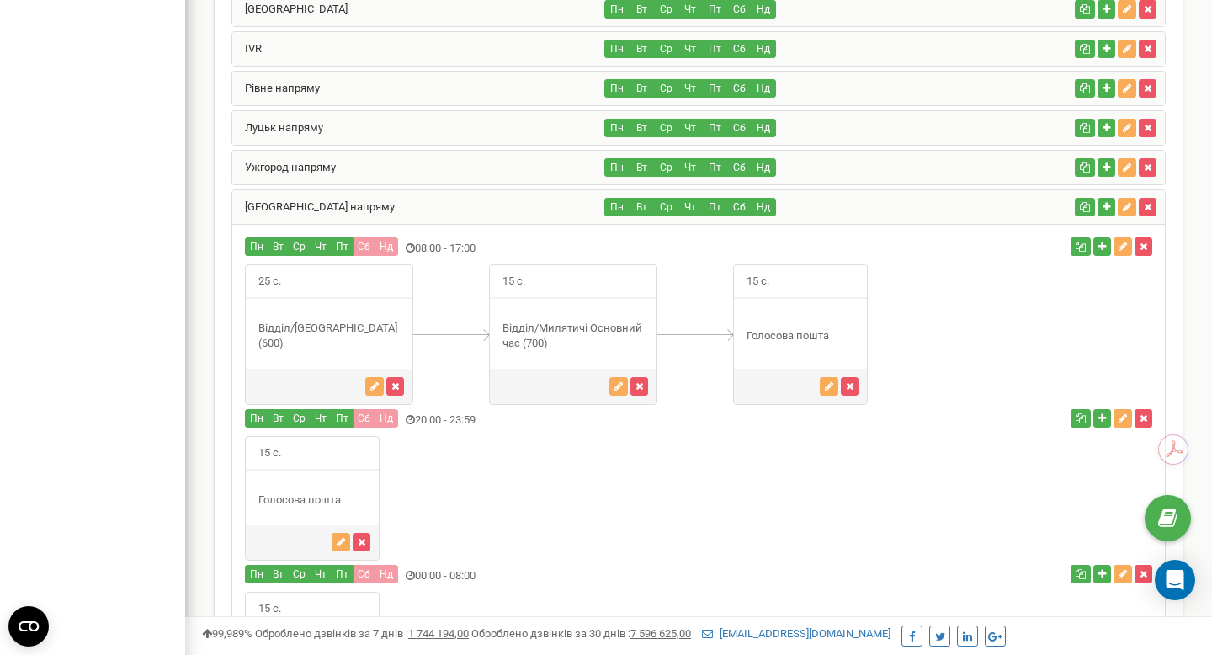
click at [426, 184] on div "Ужгород напряму Пн Вт Ср Чт Пт Сб Нд" at bounding box center [699, 167] width 934 height 35
click at [428, 162] on div "Ужгород напряму" at bounding box center [418, 168] width 373 height 34
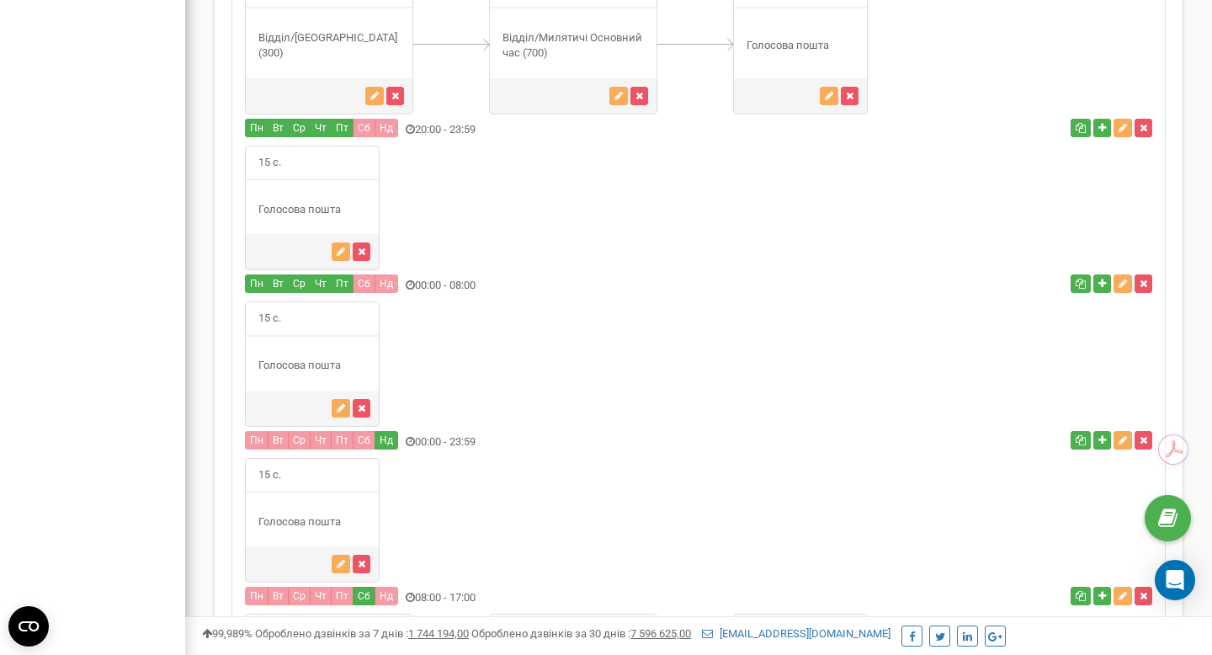
scroll to position [1245, 0]
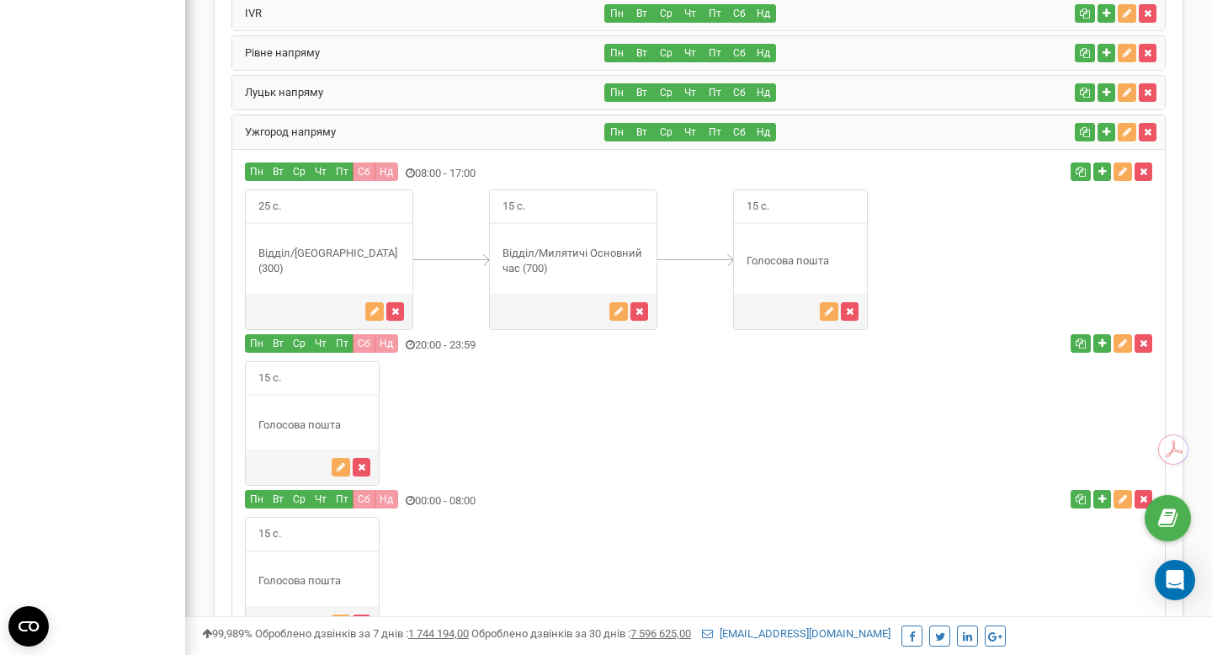
click at [416, 117] on div "Ужгород напряму" at bounding box center [418, 132] width 373 height 34
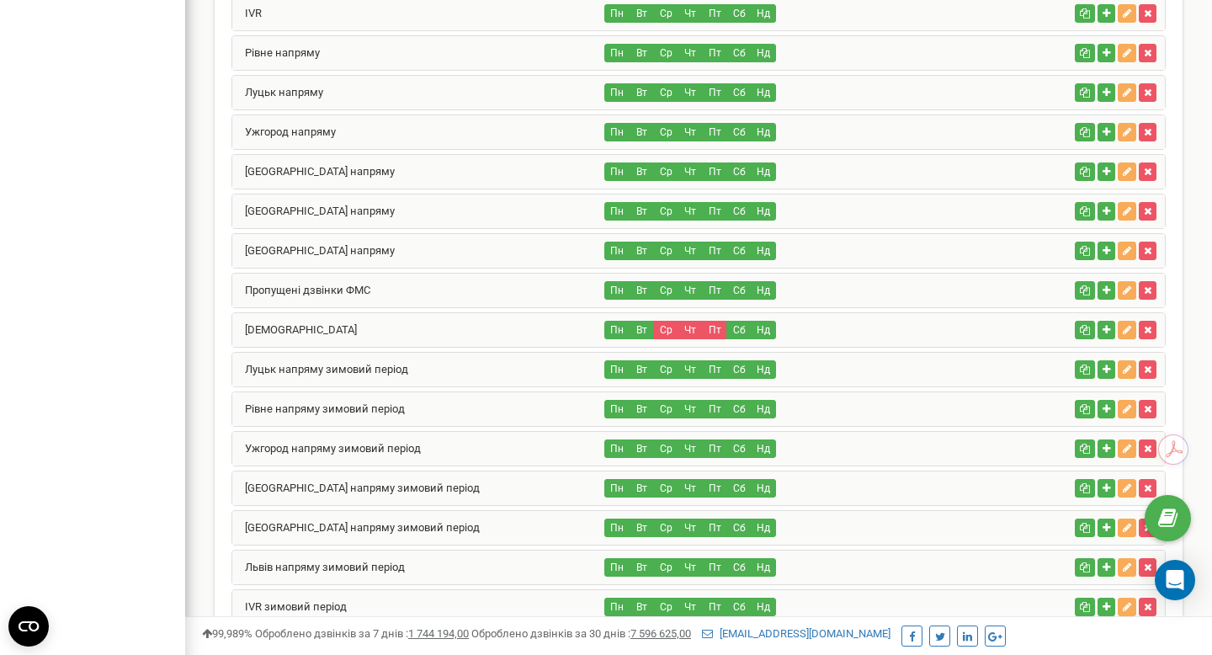
click at [420, 94] on div "Луцьк напряму" at bounding box center [418, 93] width 373 height 34
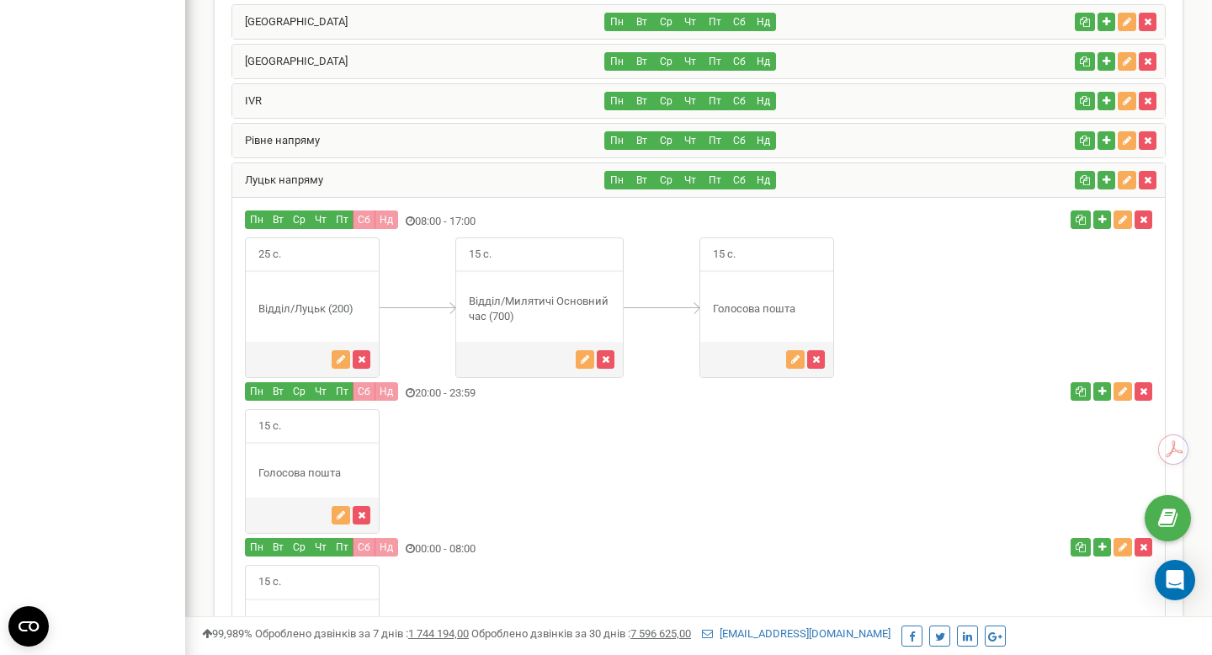
click at [406, 137] on div "Рівне напряму" at bounding box center [418, 141] width 373 height 34
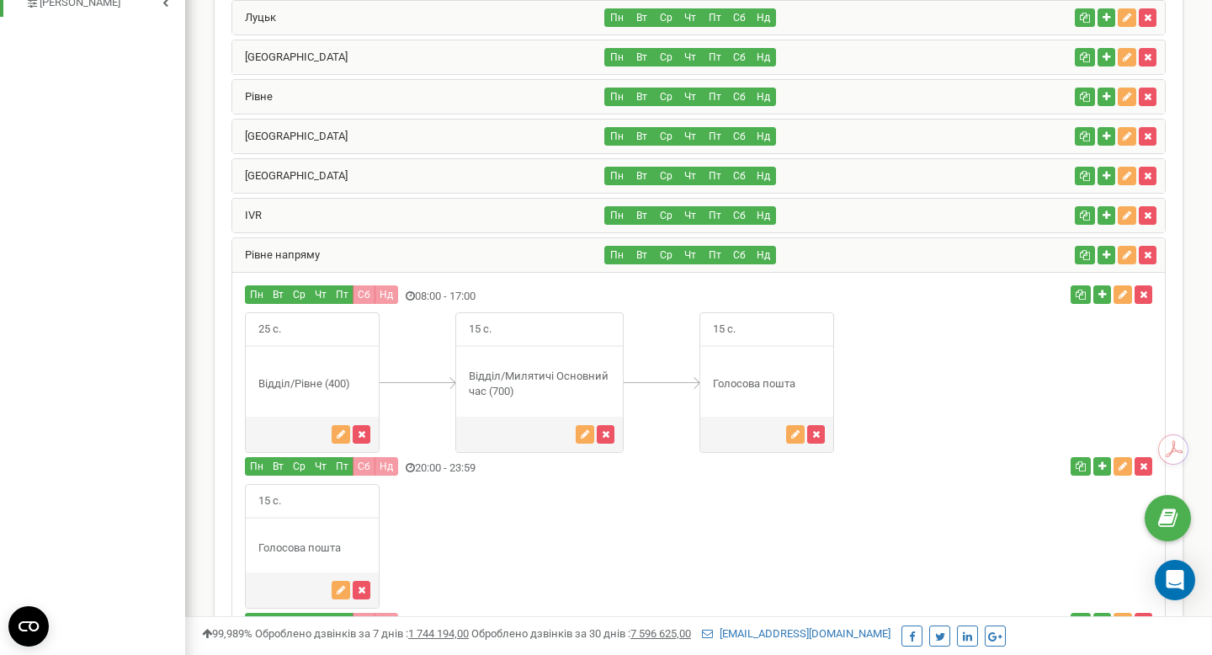
scroll to position [1012, 0]
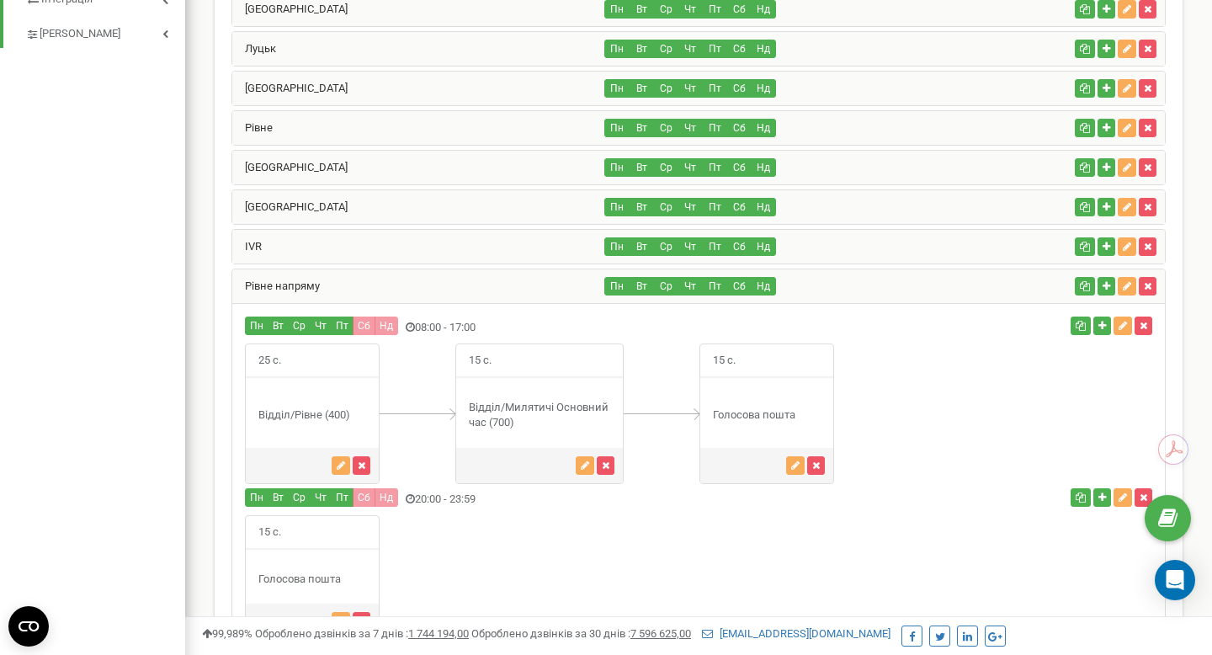
click at [394, 198] on div "[GEOGRAPHIC_DATA]" at bounding box center [418, 207] width 373 height 34
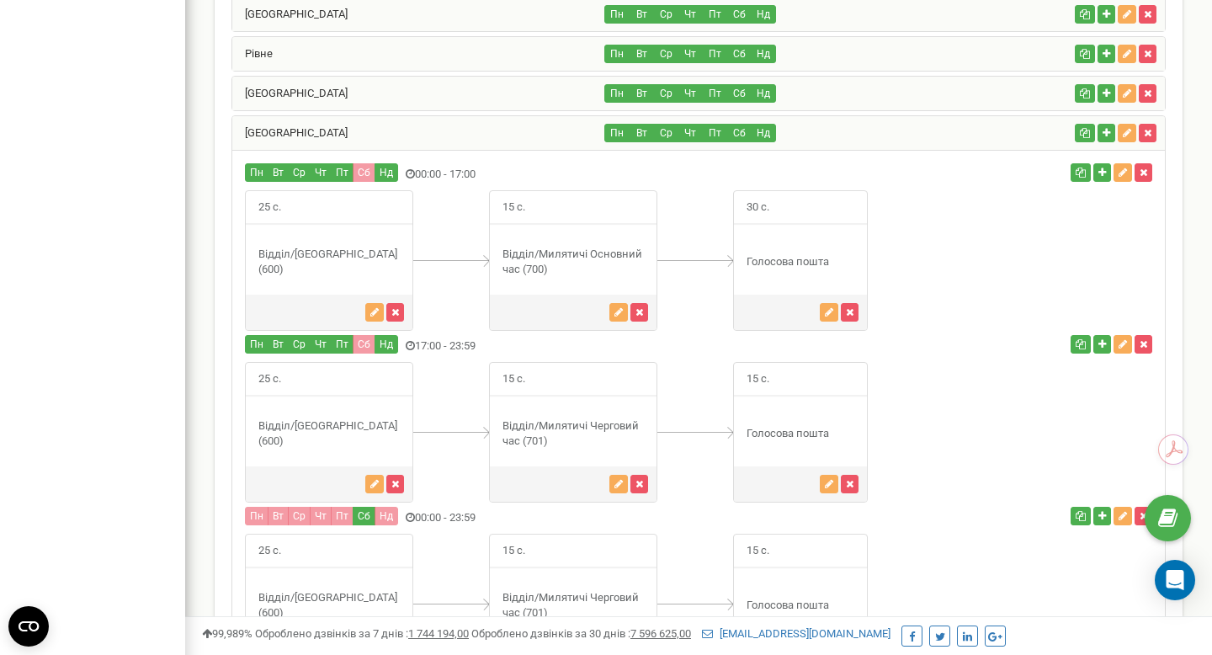
scroll to position [1014, 0]
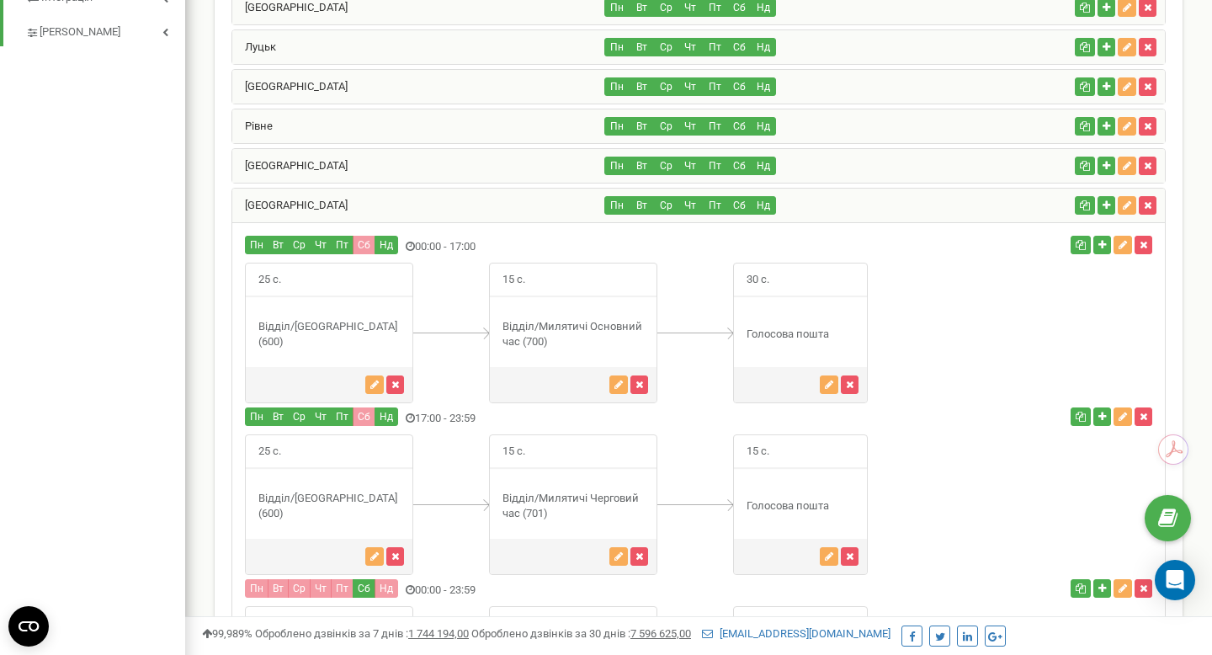
click at [385, 189] on div "[GEOGRAPHIC_DATA]" at bounding box center [418, 206] width 373 height 34
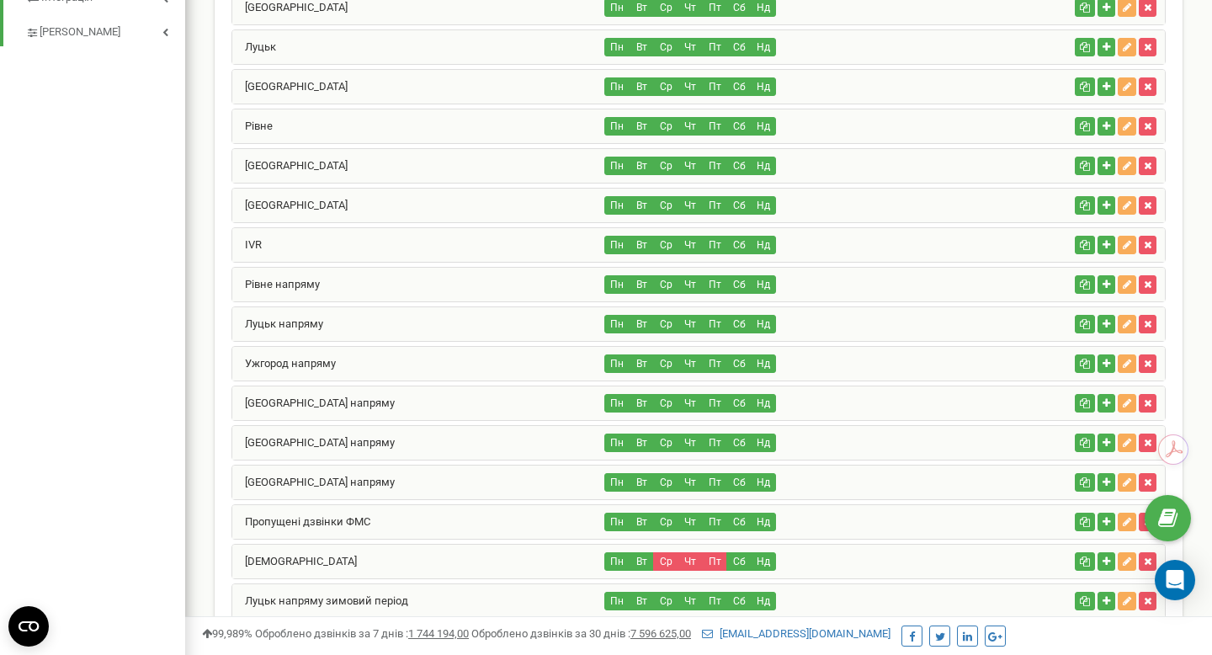
click at [385, 161] on div "[GEOGRAPHIC_DATA]" at bounding box center [418, 166] width 373 height 34
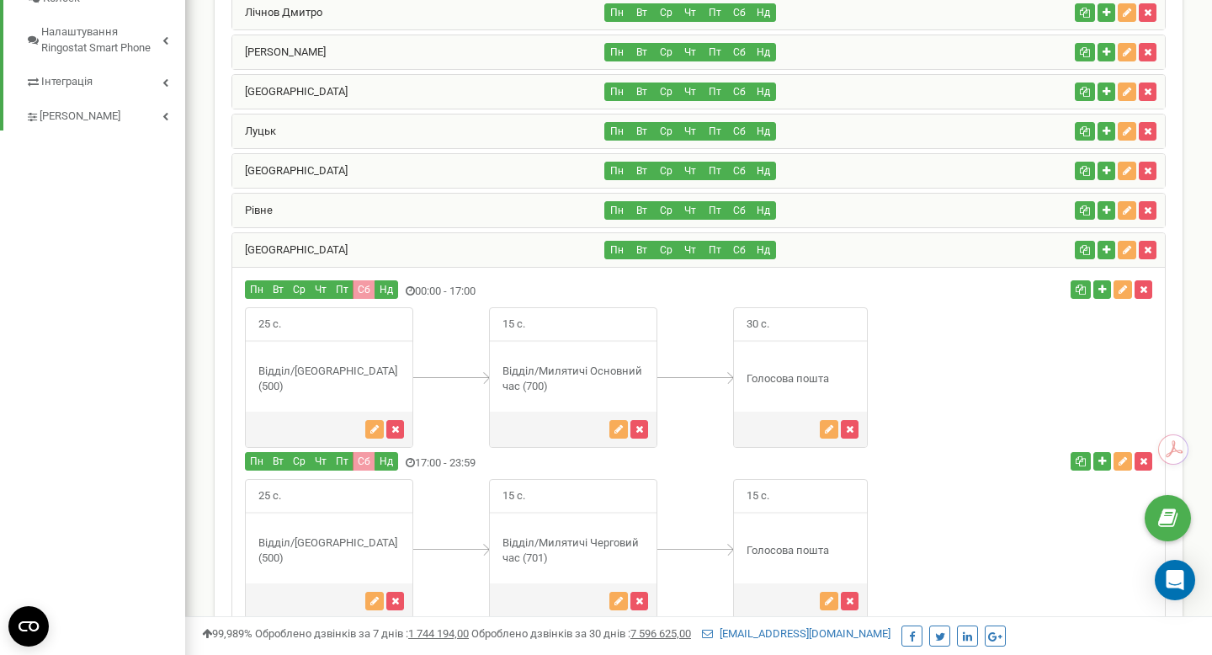
click at [359, 196] on div "Рівне" at bounding box center [418, 211] width 373 height 34
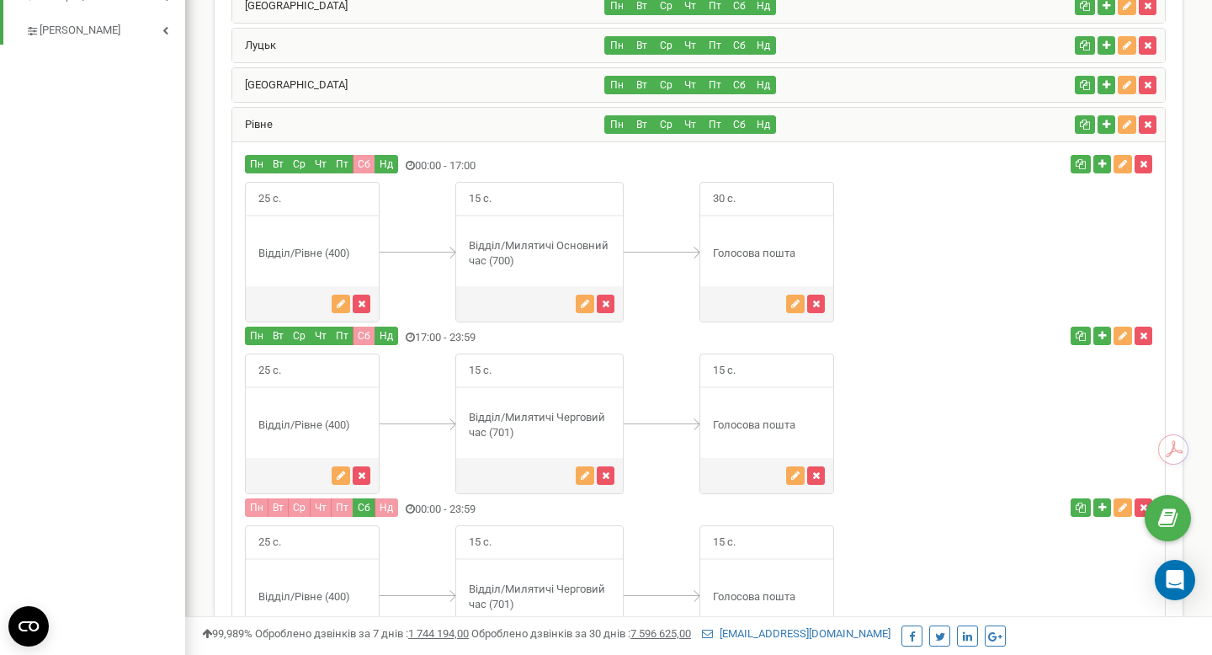
scroll to position [997, 0]
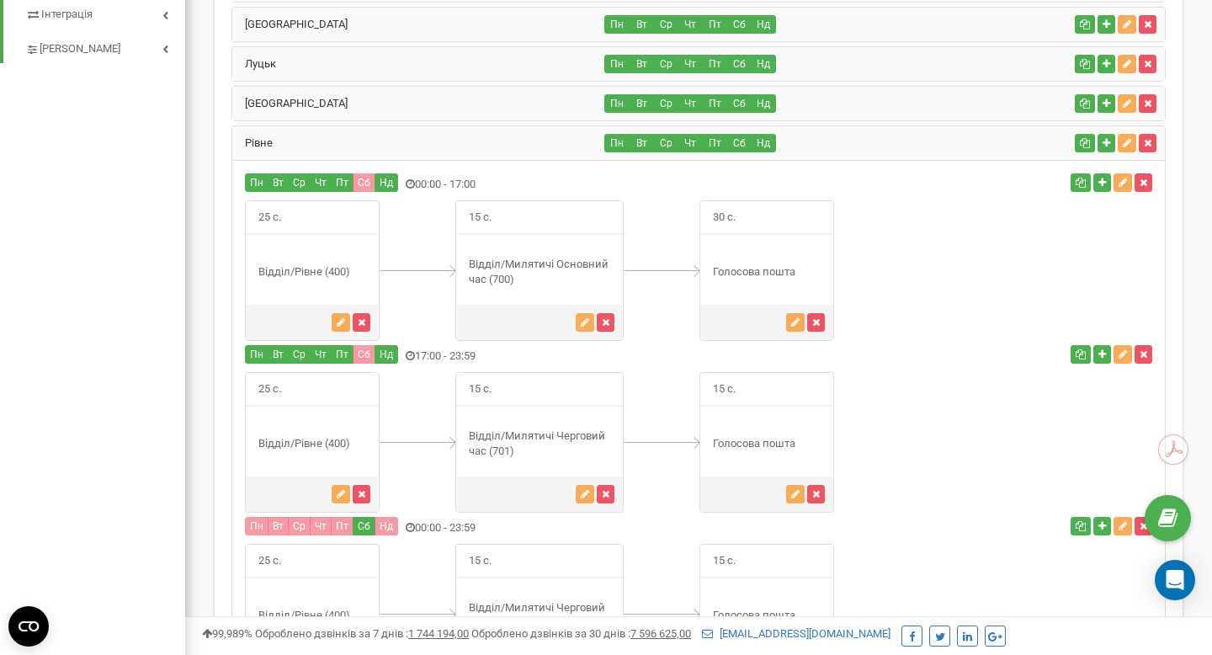
click at [372, 106] on div "[GEOGRAPHIC_DATA]" at bounding box center [418, 104] width 373 height 34
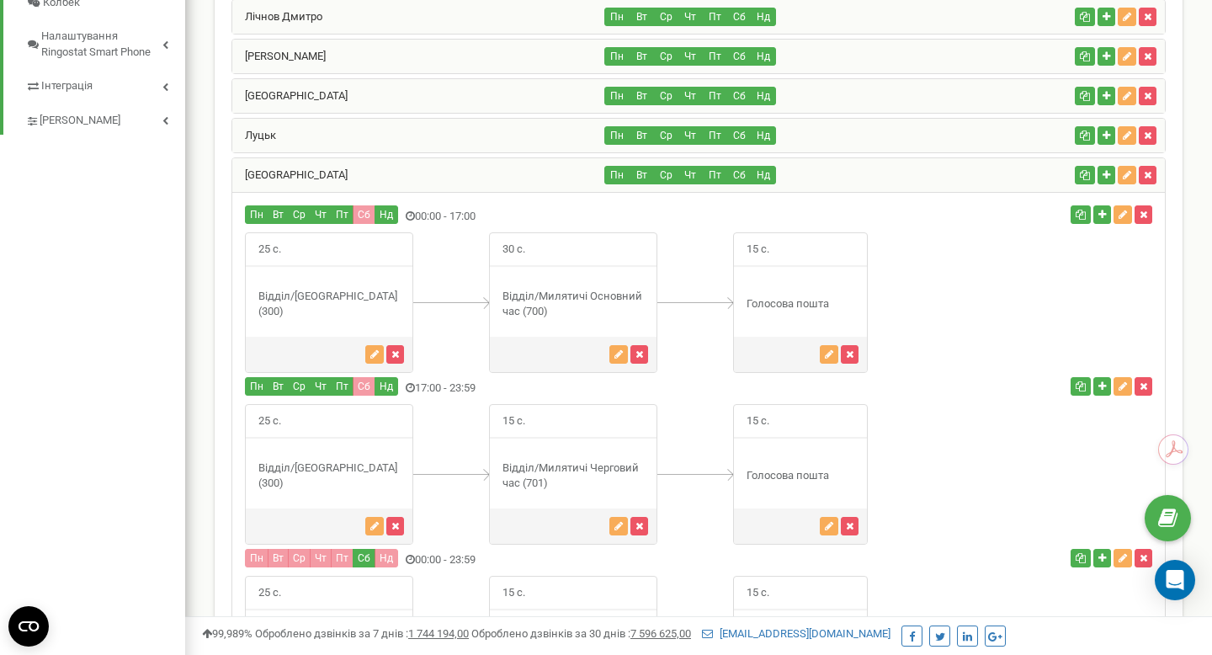
scroll to position [839, 0]
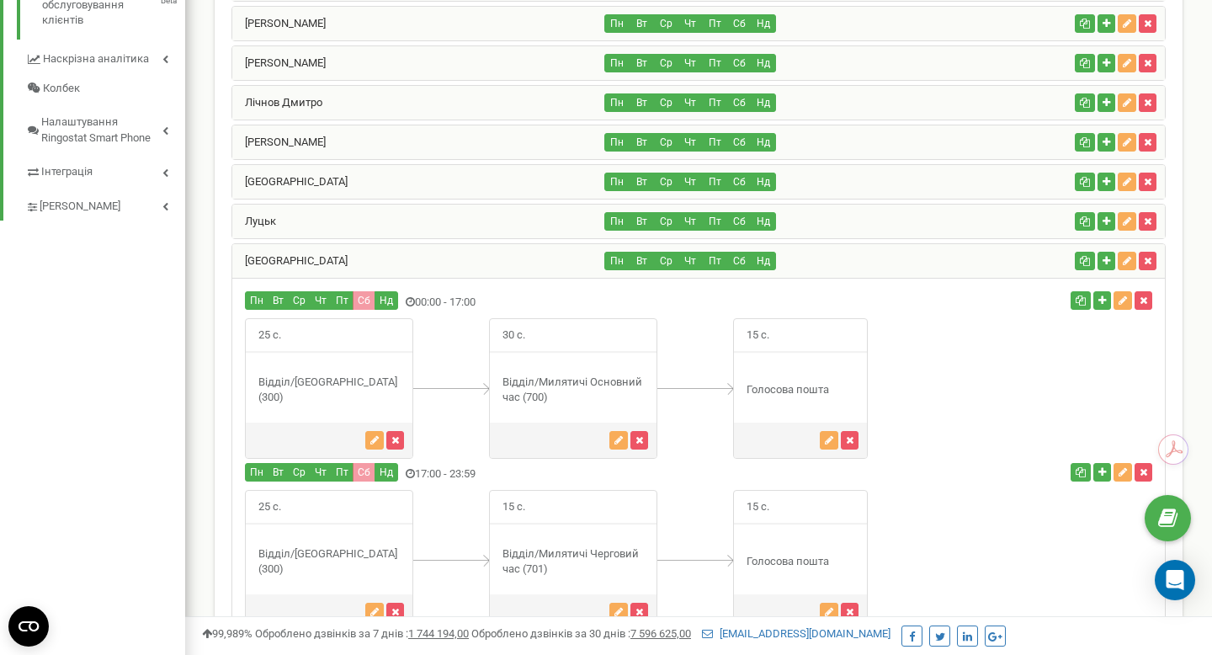
click at [366, 216] on div "Луцьк" at bounding box center [418, 222] width 373 height 34
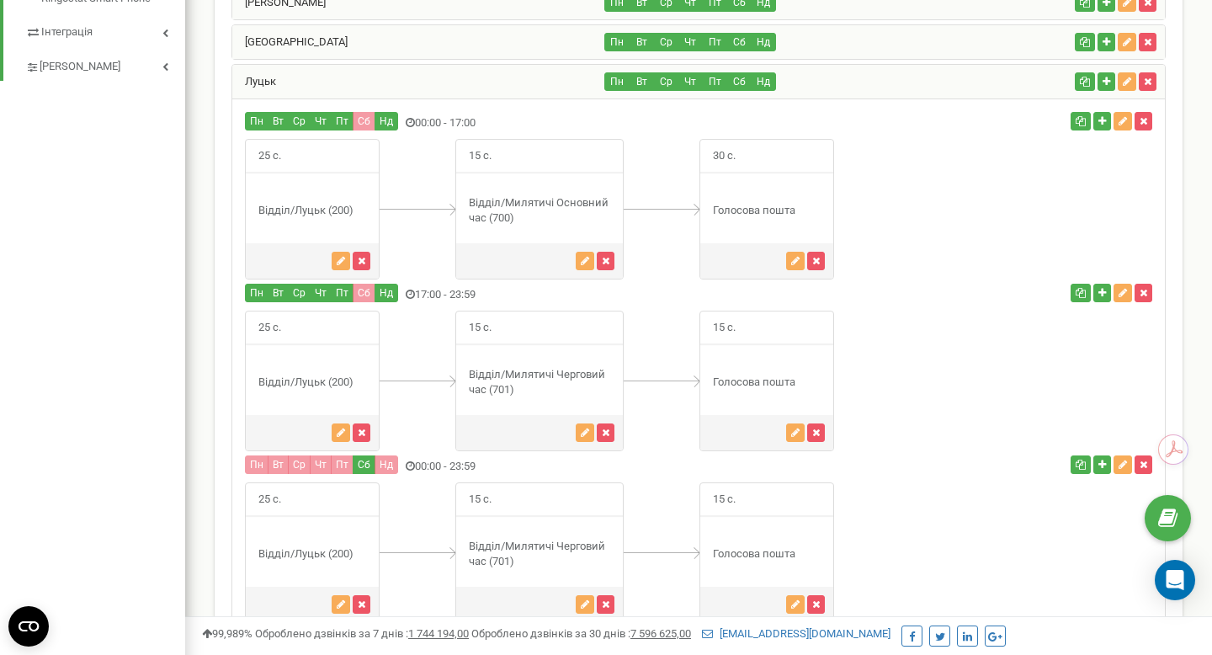
scroll to position [836, 0]
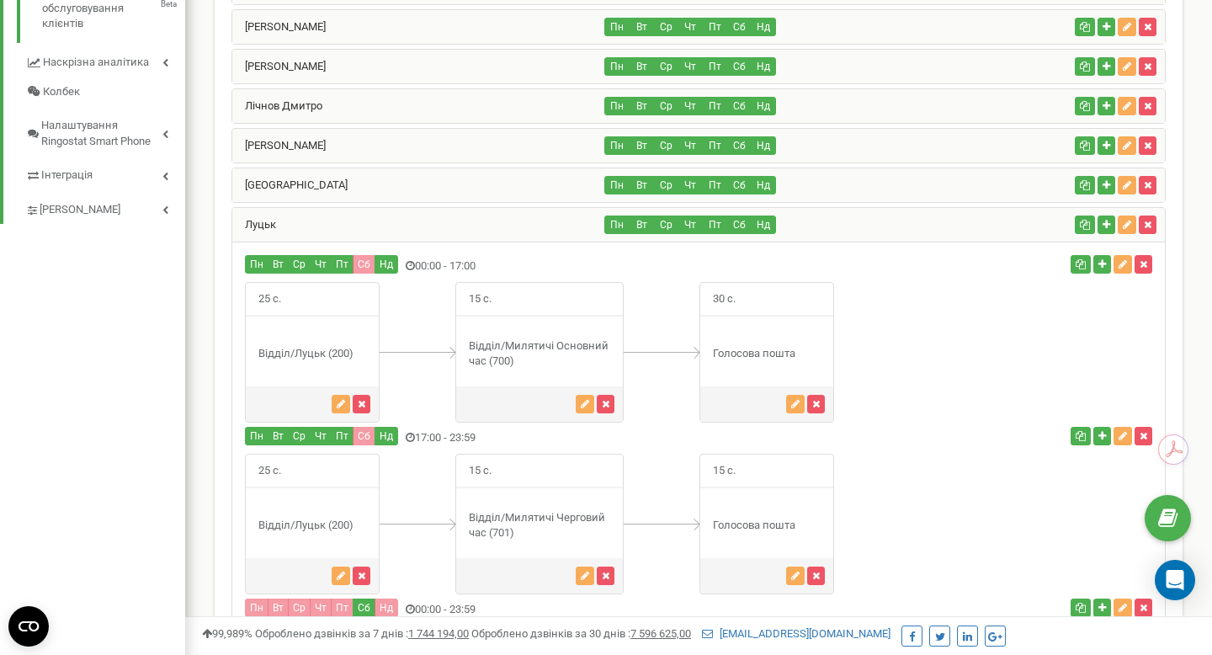
click at [375, 186] on div "[GEOGRAPHIC_DATA]" at bounding box center [418, 185] width 373 height 34
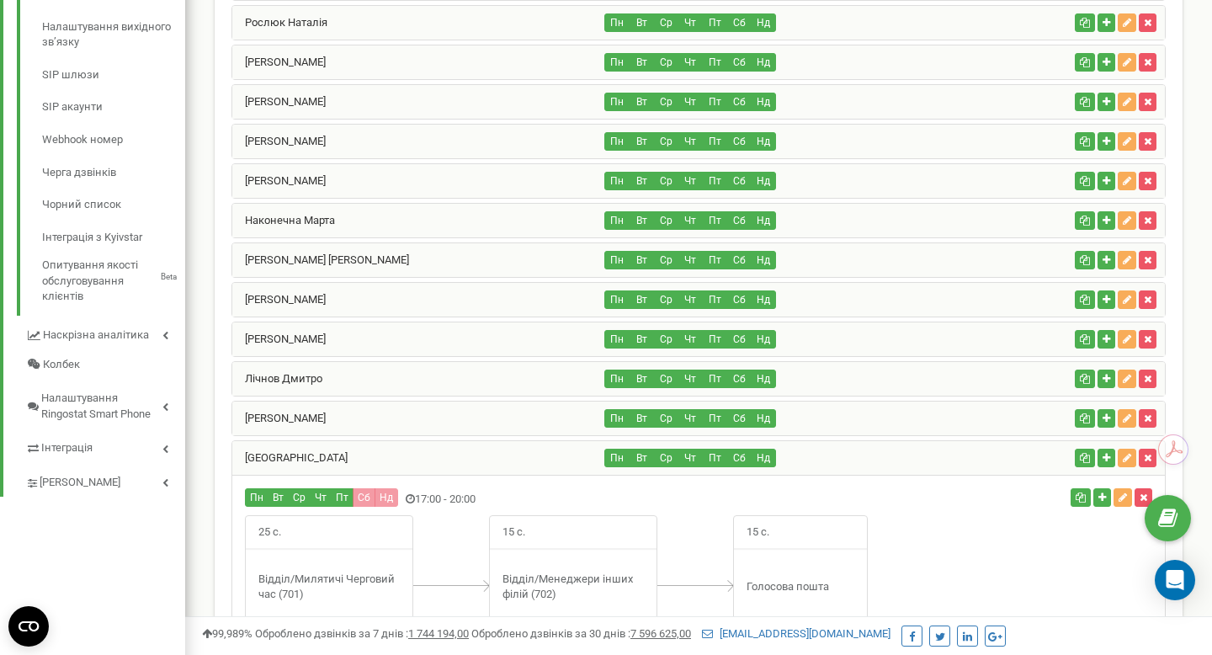
scroll to position [432, 0]
